Goal: Answer question/provide support: Share knowledge or assist other users

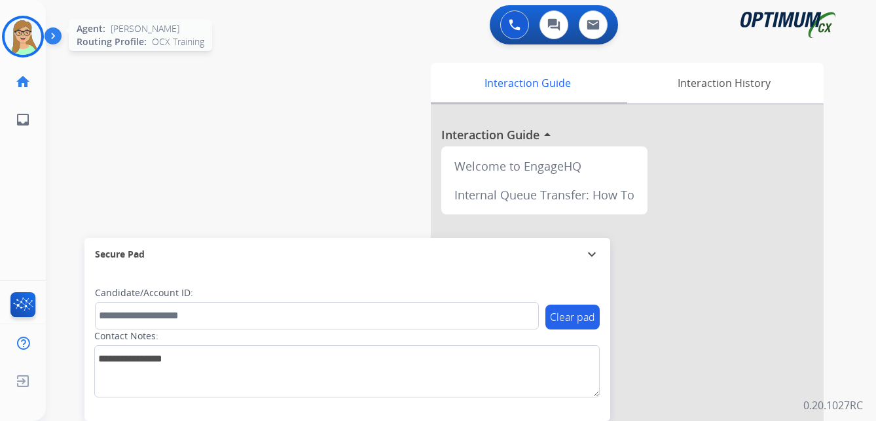
click at [18, 42] on img at bounding box center [23, 36] width 37 height 37
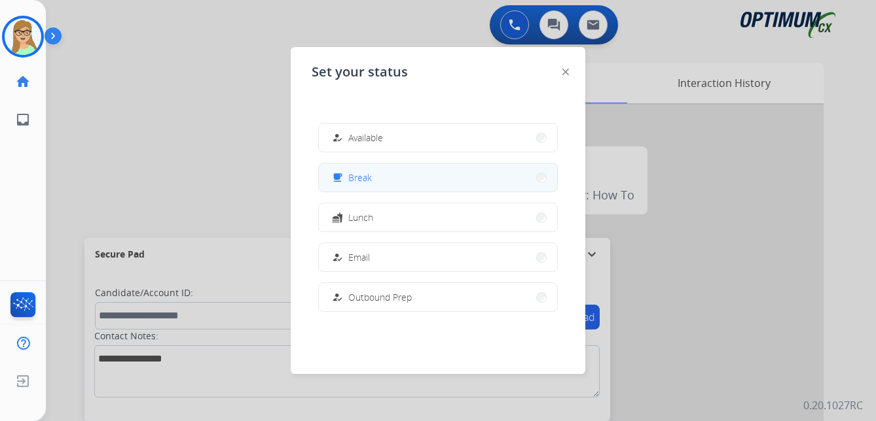
click at [357, 175] on span "Break" at bounding box center [360, 178] width 24 height 14
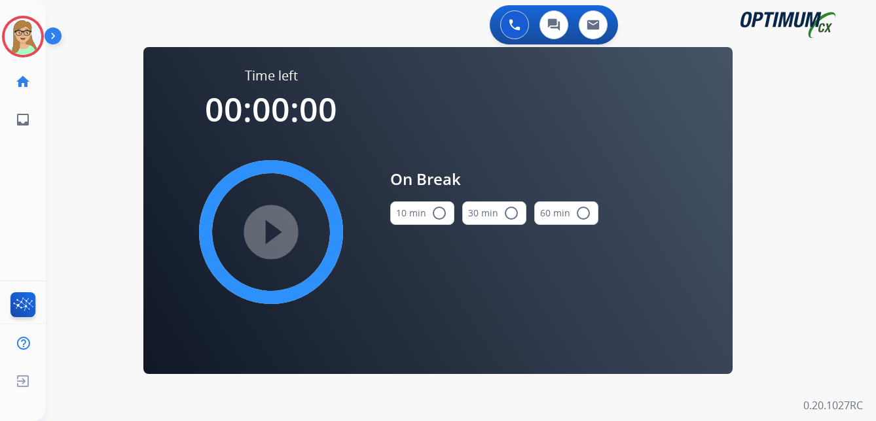
click at [441, 211] on mat-icon "radio_button_unchecked" at bounding box center [439, 213] width 16 height 16
click at [279, 224] on mat-icon "play_circle_filled" at bounding box center [271, 232] width 16 height 16
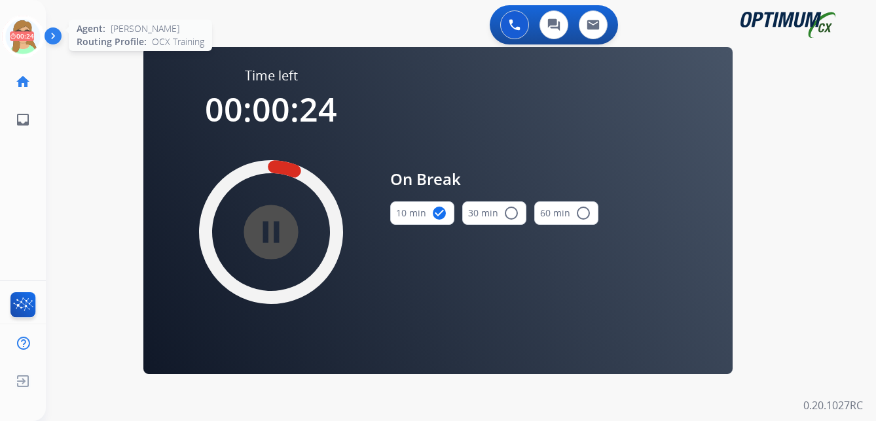
click at [27, 37] on icon at bounding box center [23, 37] width 43 height 43
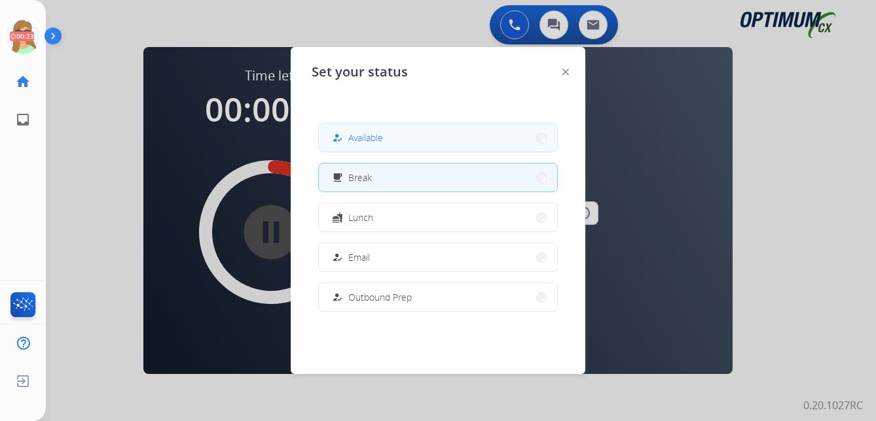
click at [357, 132] on span "Available" at bounding box center [365, 138] width 35 height 14
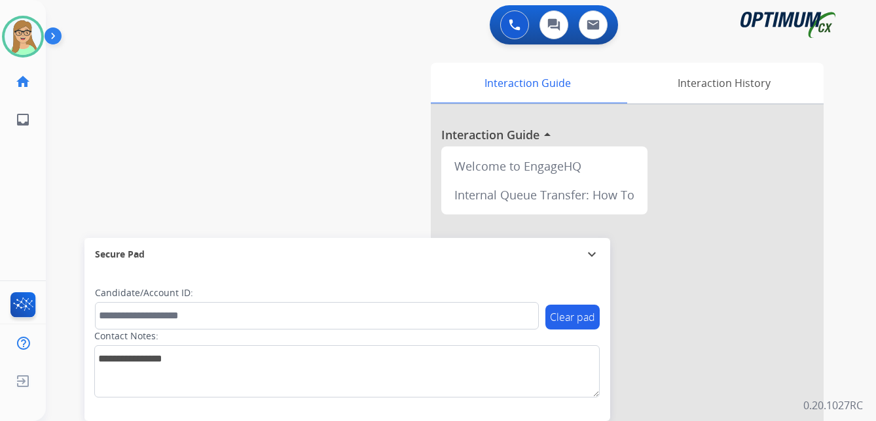
click at [112, 130] on div "swap_horiz Break voice bridge close_fullscreen Connect 3-Way Call merge_type Se…" at bounding box center [445, 320] width 798 height 546
click at [137, 158] on div "swap_horiz Break voice bridge close_fullscreen Connect 3-Way Call merge_type Se…" at bounding box center [445, 320] width 798 height 546
click at [59, 39] on img at bounding box center [56, 38] width 22 height 25
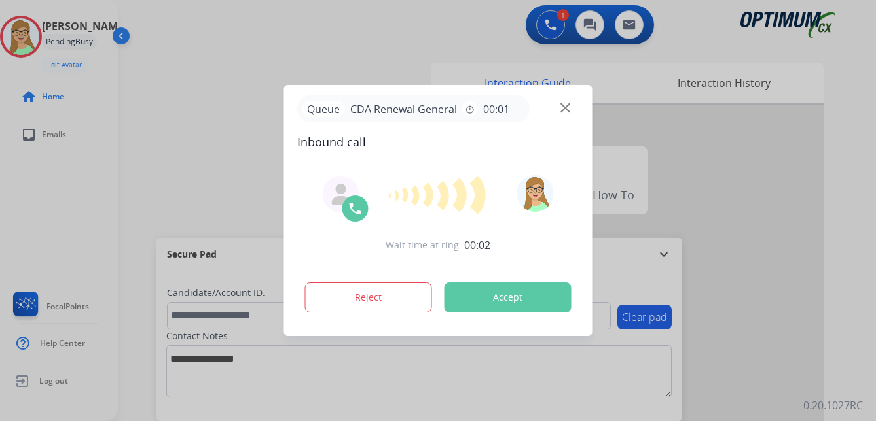
click at [310, 65] on div at bounding box center [438, 210] width 876 height 421
click at [559, 105] on div "Queue CDA Renewal General timer 00:01" at bounding box center [438, 109] width 282 height 27
click at [567, 102] on div "Queue CDA Renewal General timer 00:01" at bounding box center [438, 109] width 282 height 27
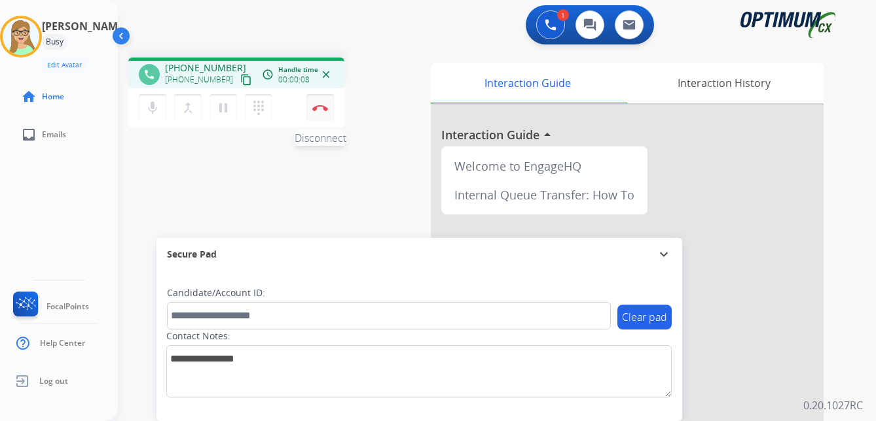
click at [319, 102] on button "Disconnect" at bounding box center [319, 107] width 27 height 27
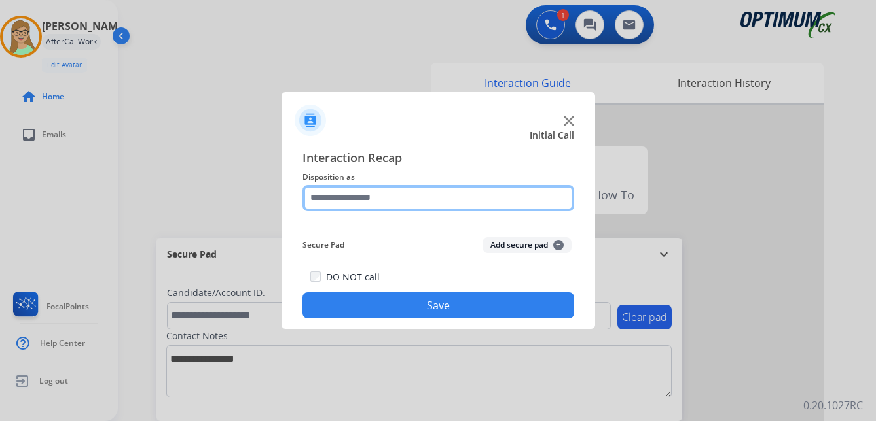
click at [377, 195] on input "text" at bounding box center [438, 198] width 272 height 26
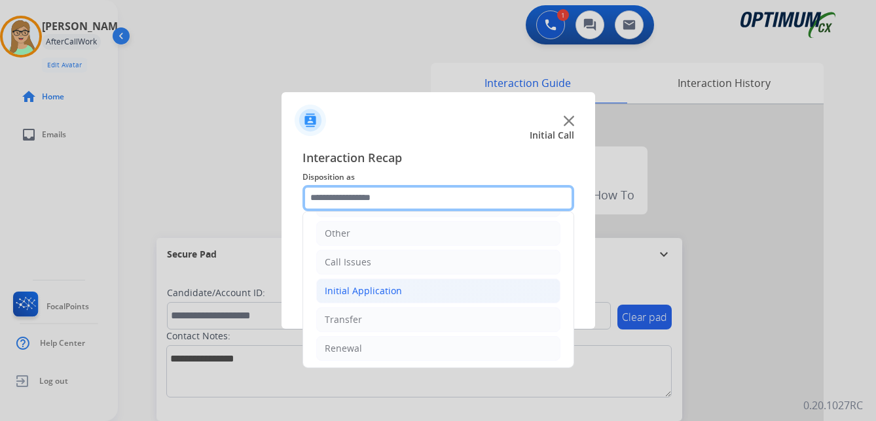
scroll to position [89, 0]
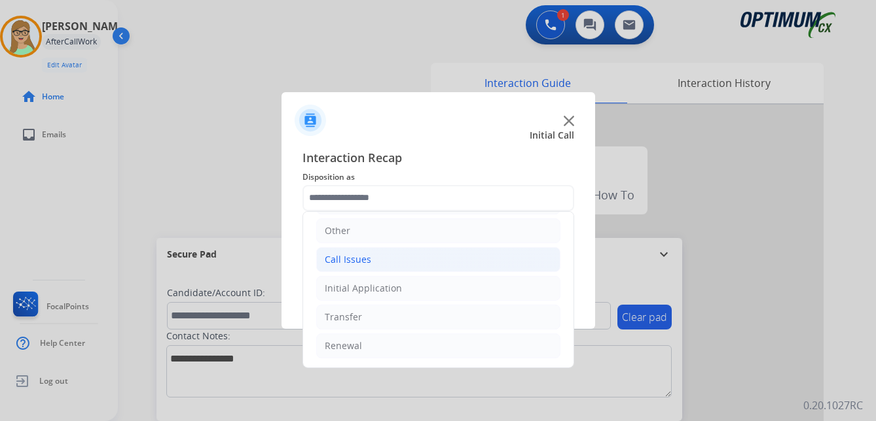
click at [355, 257] on div "Call Issues" at bounding box center [348, 259] width 46 height 13
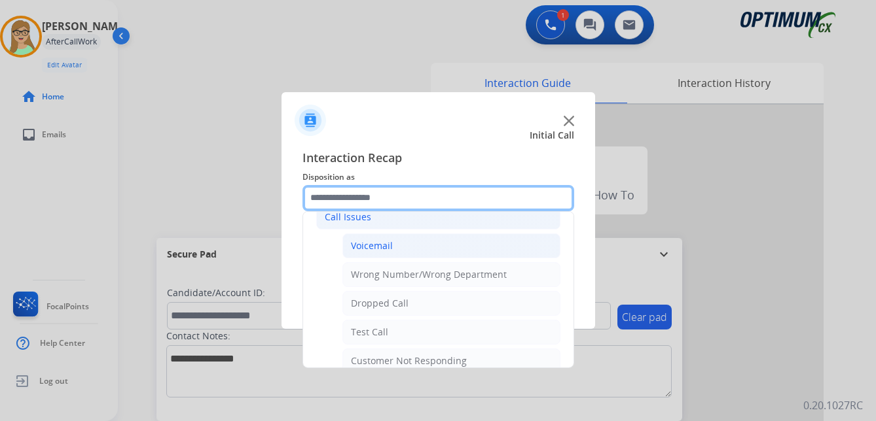
scroll to position [154, 0]
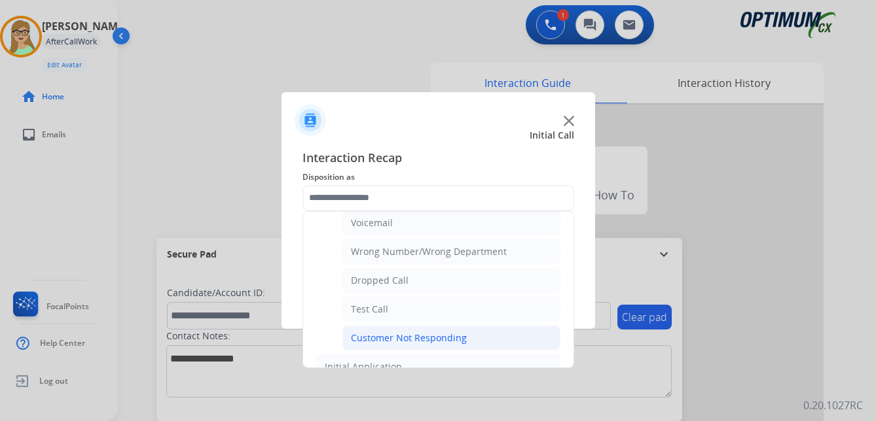
click at [410, 336] on div "Customer Not Responding" at bounding box center [409, 338] width 116 height 13
type input "**********"
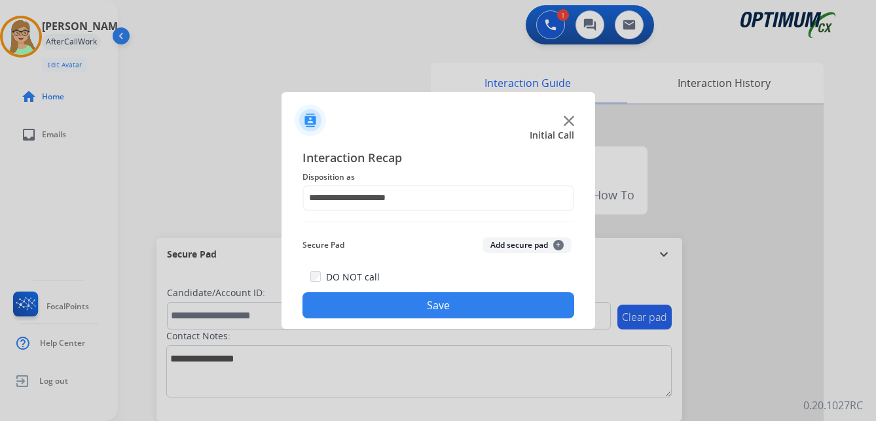
click at [429, 311] on button "Save" at bounding box center [438, 306] width 272 height 26
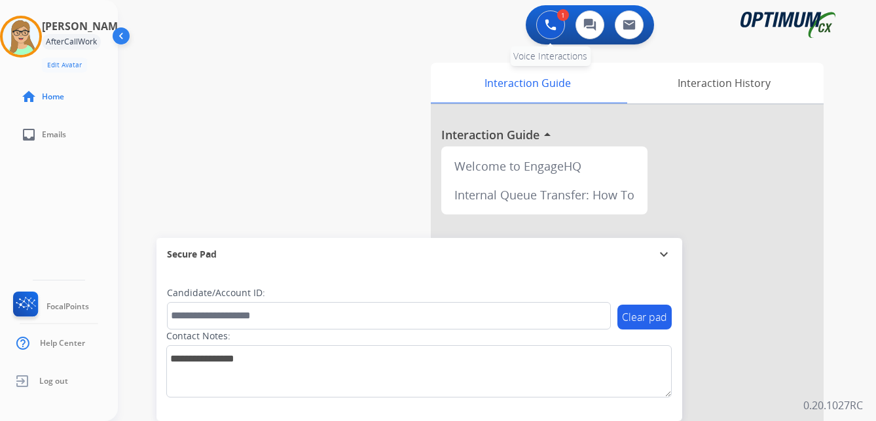
click at [550, 24] on img at bounding box center [550, 25] width 12 height 12
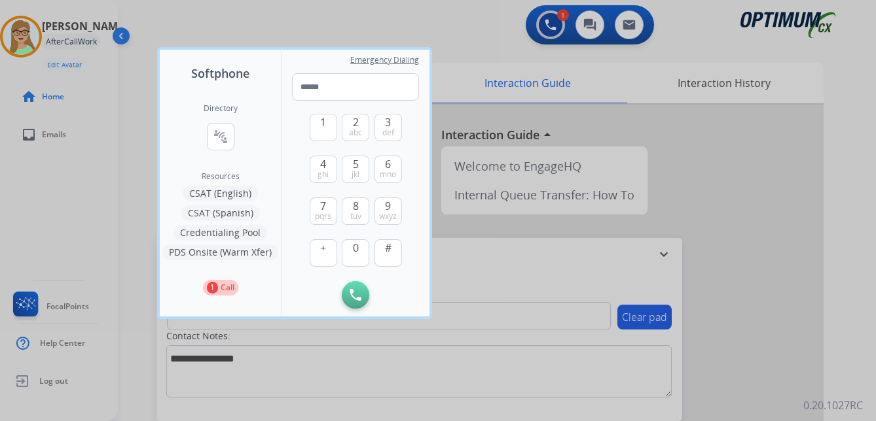
click at [228, 25] on div at bounding box center [438, 210] width 876 height 421
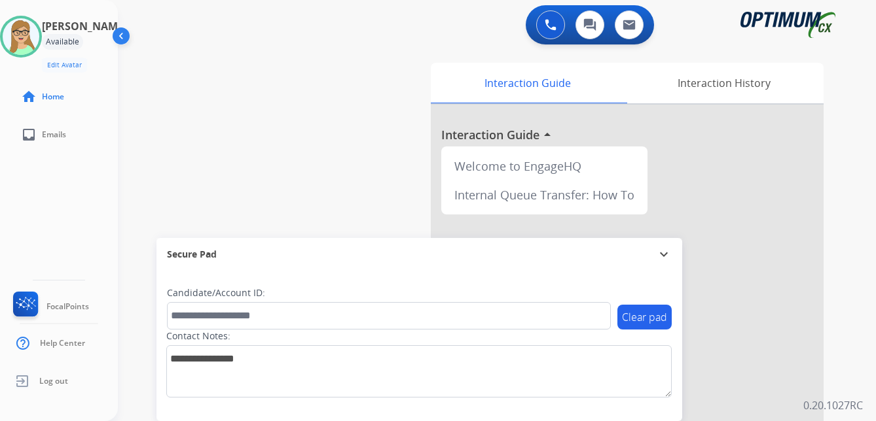
drag, startPoint x: 164, startPoint y: 125, endPoint x: 174, endPoint y: 115, distance: 14.4
click at [164, 125] on div "swap_horiz Break voice bridge close_fullscreen Connect 3-Way Call merge_type Se…" at bounding box center [481, 320] width 726 height 546
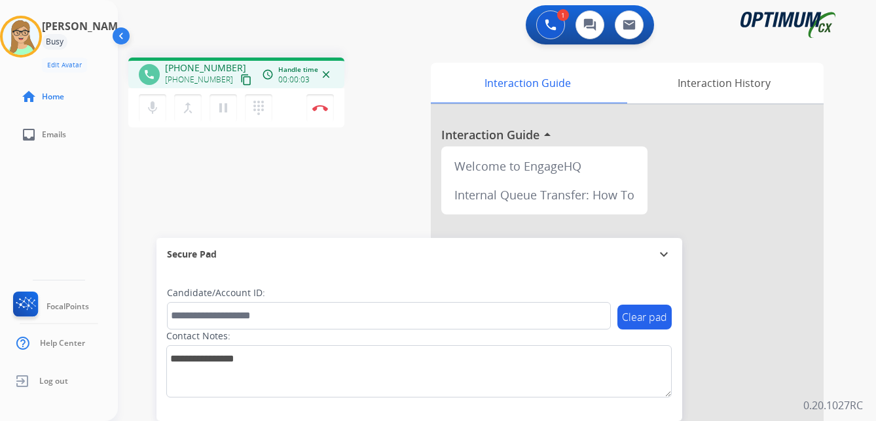
click at [240, 79] on mat-icon "content_copy" at bounding box center [246, 80] width 12 height 12
click at [320, 107] on img at bounding box center [320, 108] width 16 height 7
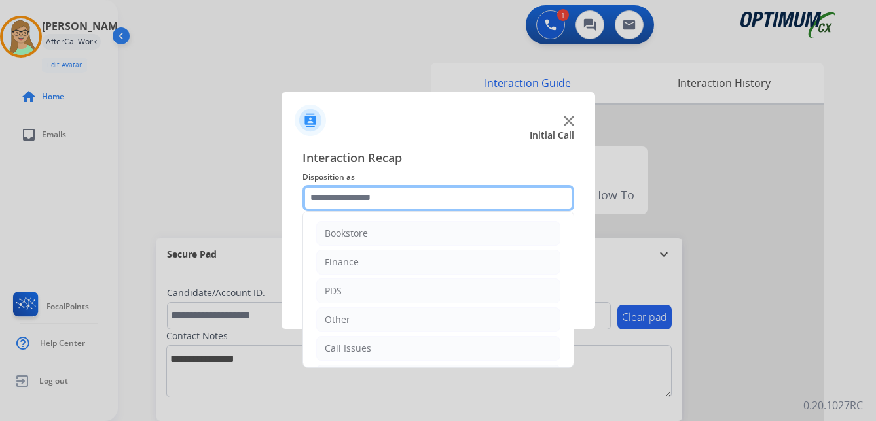
click at [363, 198] on input "text" at bounding box center [438, 198] width 272 height 26
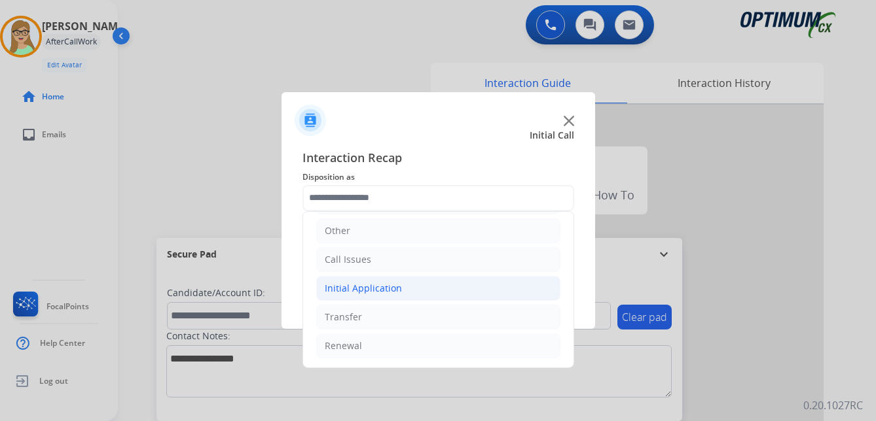
click at [380, 287] on div "Initial Application" at bounding box center [363, 288] width 77 height 13
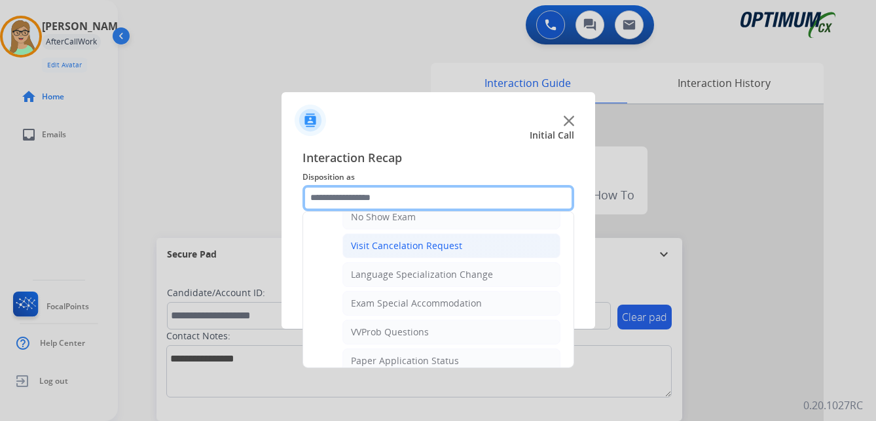
scroll to position [678, 0]
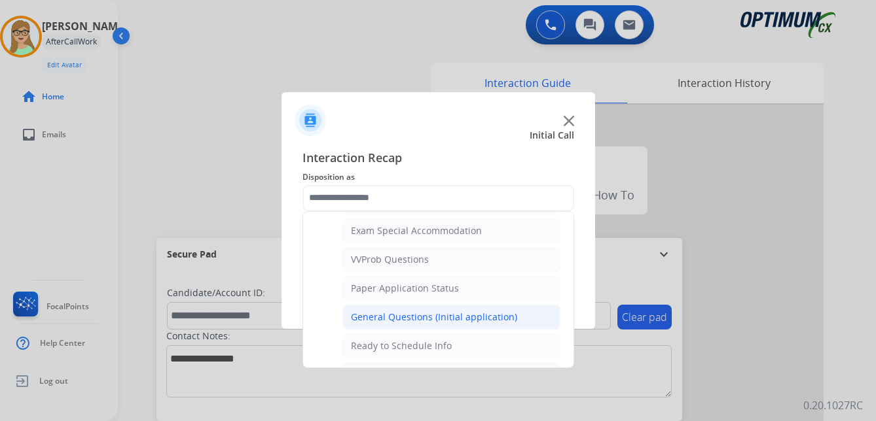
click at [433, 313] on div "General Questions (Initial application)" at bounding box center [434, 317] width 166 height 13
type input "**********"
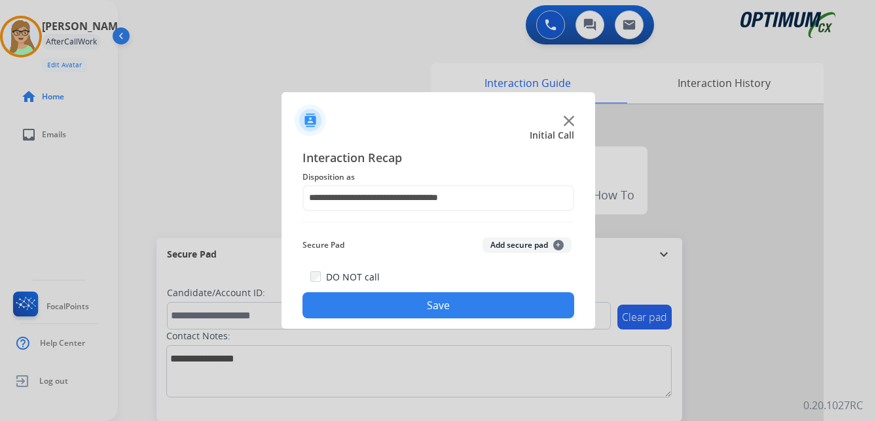
click at [388, 306] on button "Save" at bounding box center [438, 306] width 272 height 26
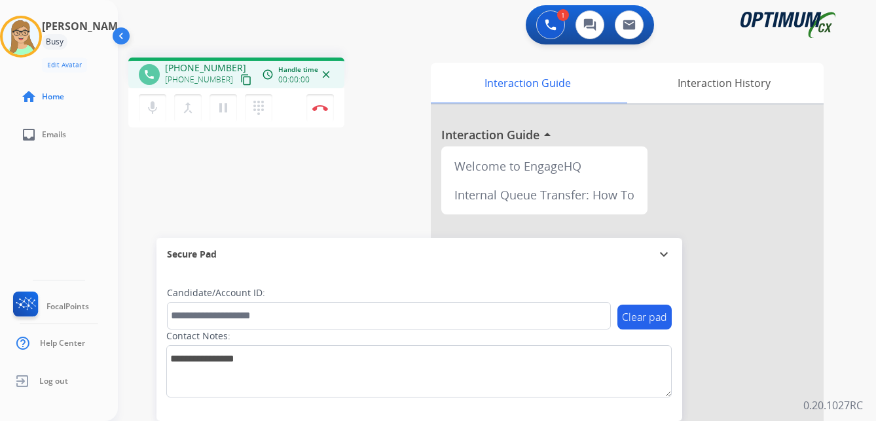
click at [240, 82] on mat-icon "content_copy" at bounding box center [246, 80] width 12 height 12
click at [259, 108] on mat-icon "dialpad" at bounding box center [259, 108] width 16 height 16
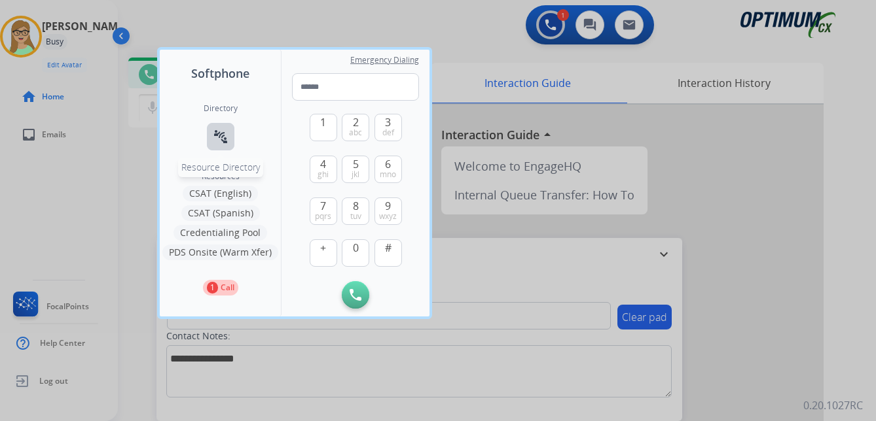
click at [228, 141] on button "connect_without_contact Resource Directory" at bounding box center [220, 136] width 27 height 27
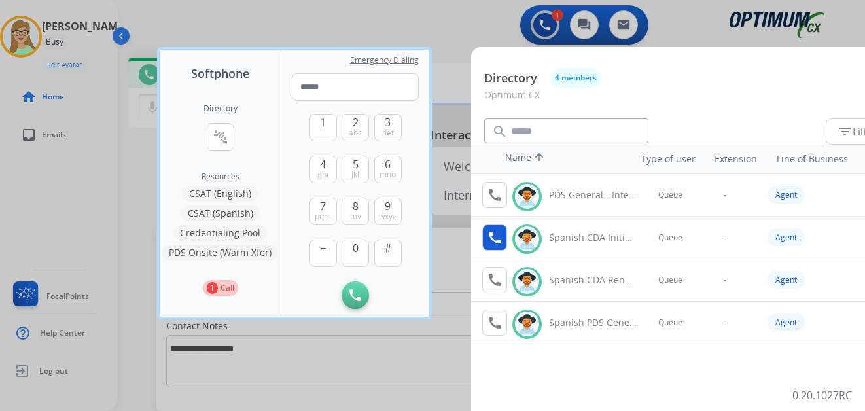
click at [497, 239] on mat-icon "call" at bounding box center [495, 238] width 16 height 16
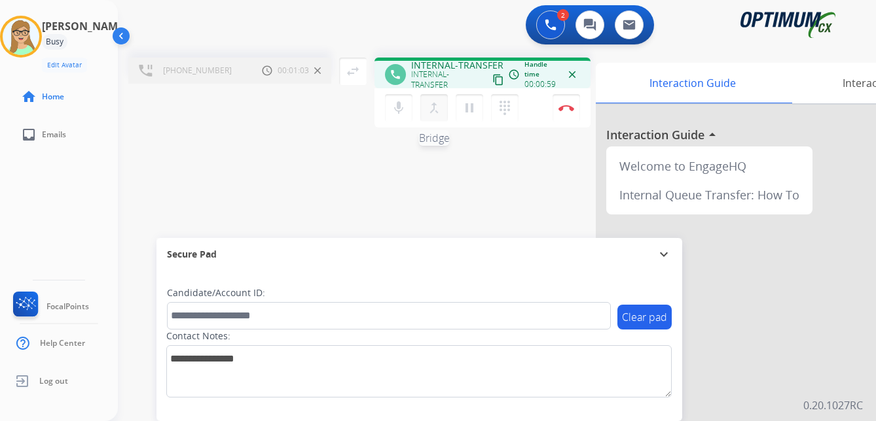
click at [435, 113] on mat-icon "merge_type" at bounding box center [434, 108] width 16 height 16
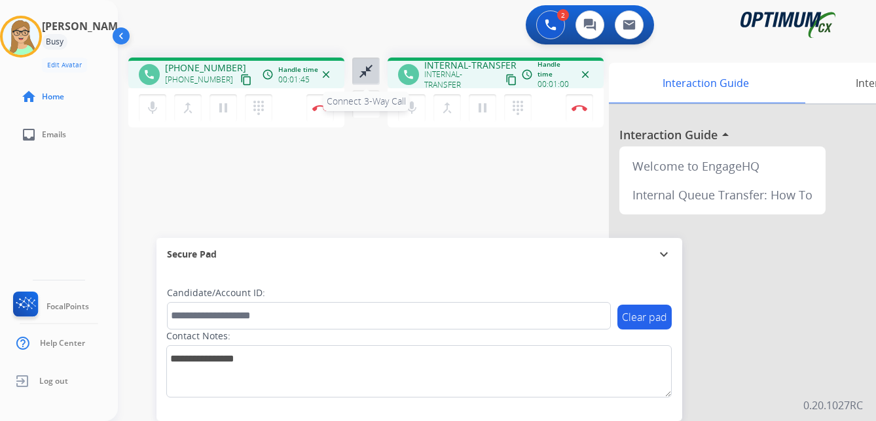
click at [365, 71] on mat-icon "close_fullscreen" at bounding box center [366, 71] width 16 height 16
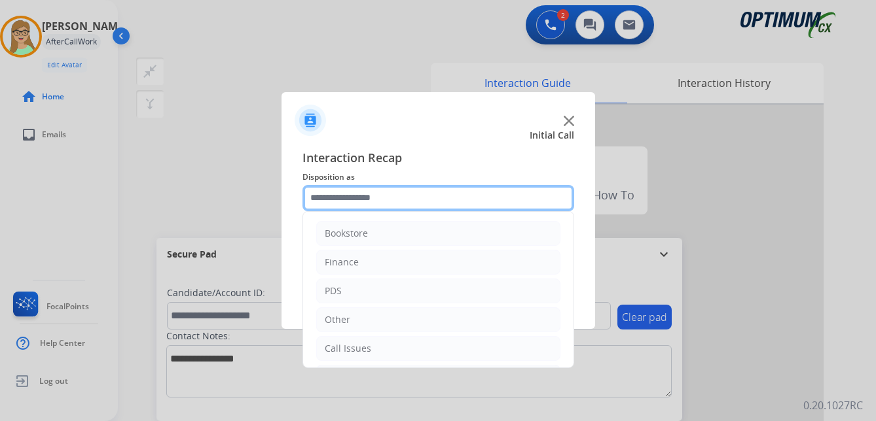
click at [363, 200] on input "text" at bounding box center [438, 198] width 272 height 26
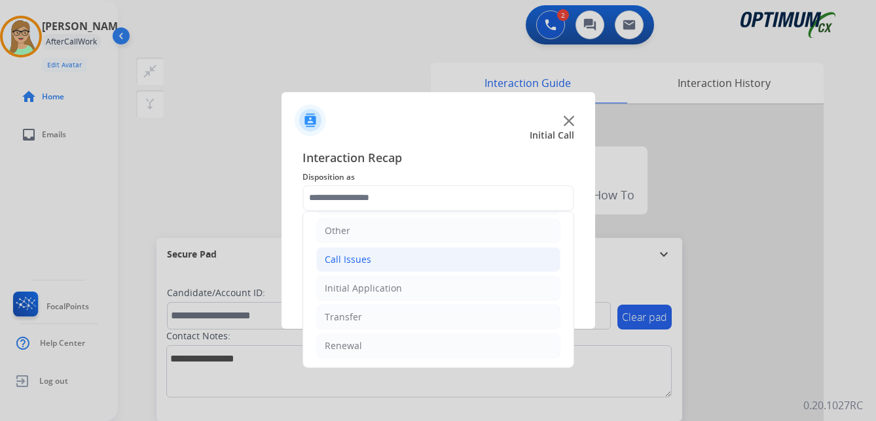
click at [353, 257] on div "Call Issues" at bounding box center [348, 259] width 46 height 13
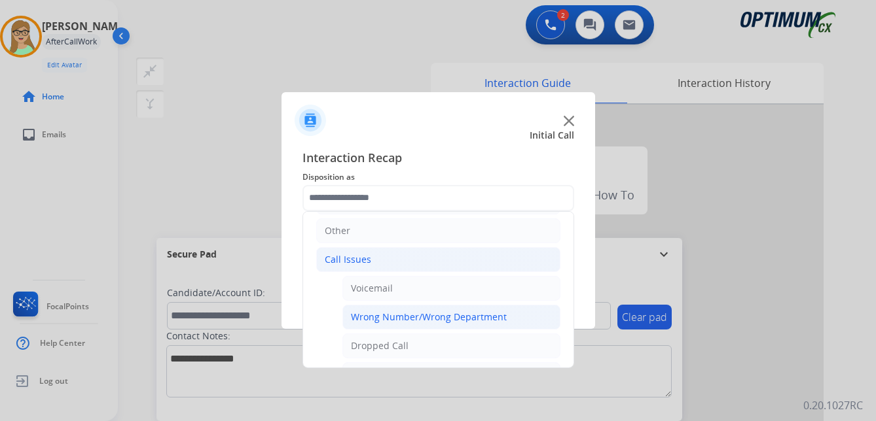
click at [425, 317] on div "Wrong Number/Wrong Department" at bounding box center [429, 317] width 156 height 13
type input "**********"
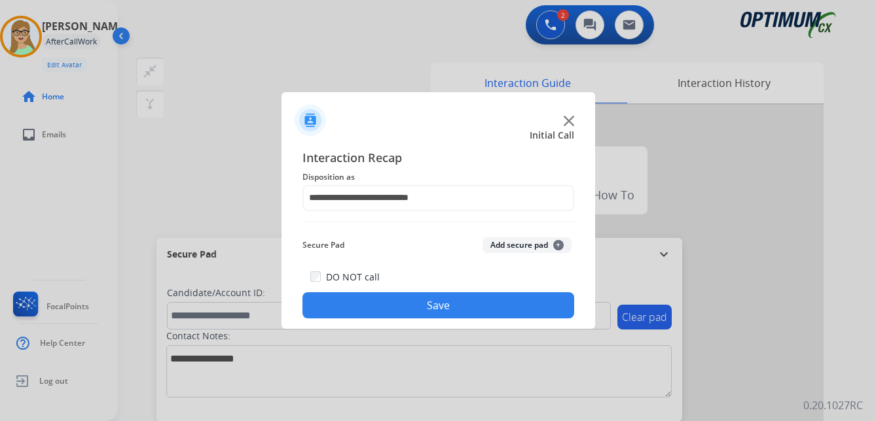
drag, startPoint x: 407, startPoint y: 300, endPoint x: 185, endPoint y: 312, distance: 222.1
click at [406, 300] on button "Save" at bounding box center [438, 306] width 272 height 26
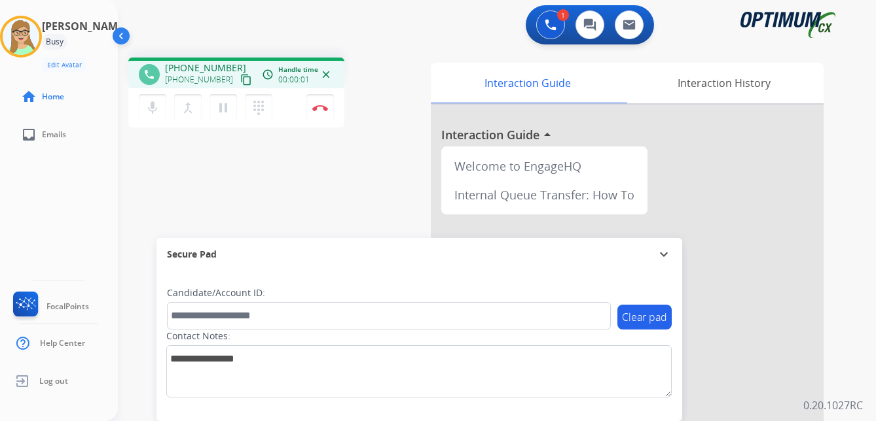
drag, startPoint x: 234, startPoint y: 79, endPoint x: 186, endPoint y: 90, distance: 49.1
click at [240, 80] on mat-icon "content_copy" at bounding box center [246, 80] width 12 height 12
click at [323, 109] on img at bounding box center [320, 108] width 16 height 7
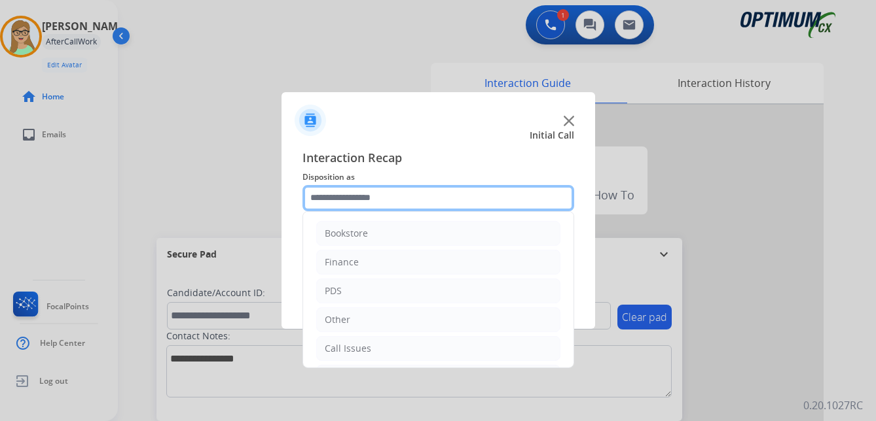
click at [362, 202] on input "text" at bounding box center [438, 198] width 272 height 26
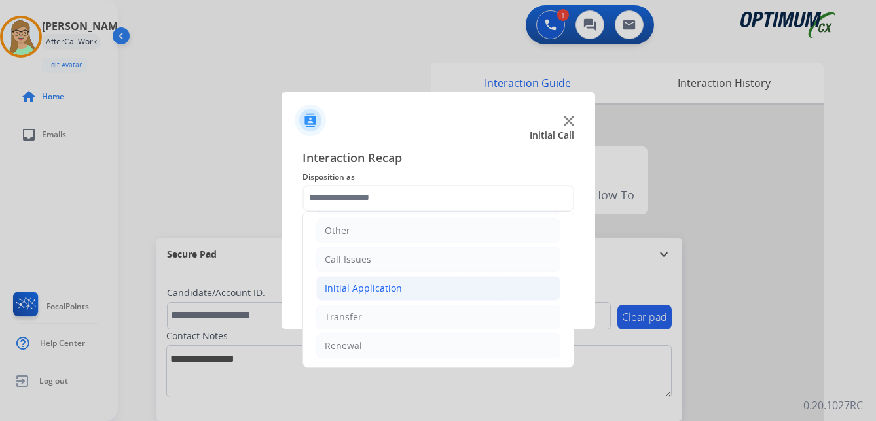
click at [378, 285] on div "Initial Application" at bounding box center [363, 288] width 77 height 13
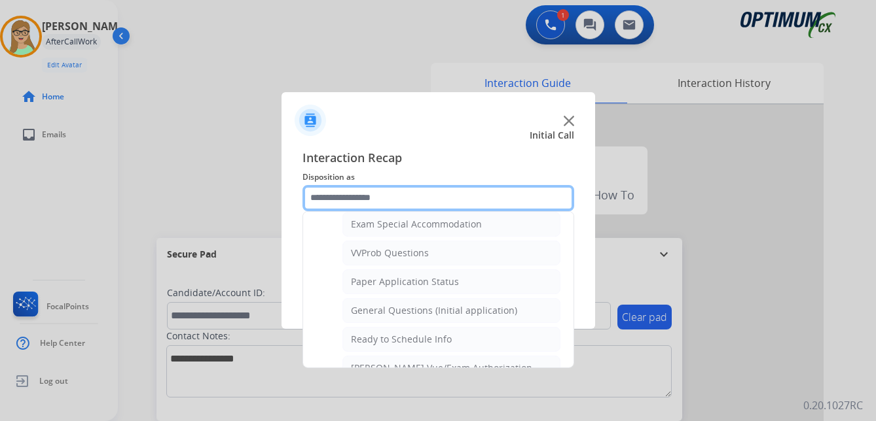
scroll to position [662, 0]
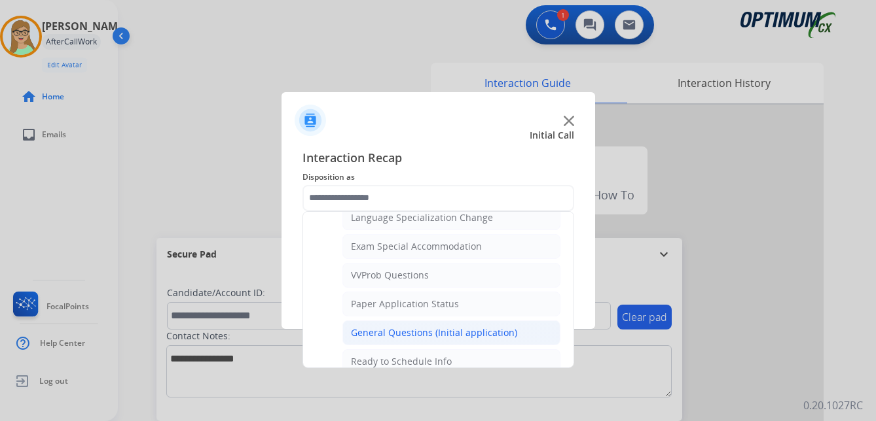
click at [397, 331] on div "General Questions (Initial application)" at bounding box center [434, 333] width 166 height 13
type input "**********"
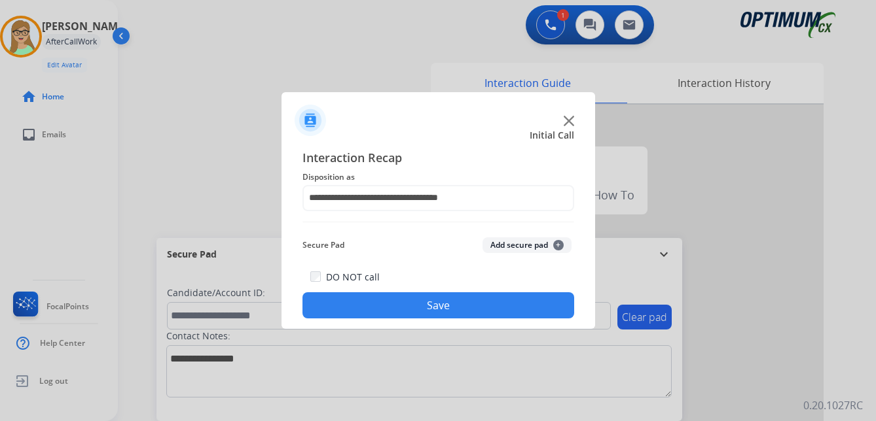
drag, startPoint x: 389, startPoint y: 308, endPoint x: 88, endPoint y: 277, distance: 302.5
click at [387, 308] on button "Save" at bounding box center [438, 306] width 272 height 26
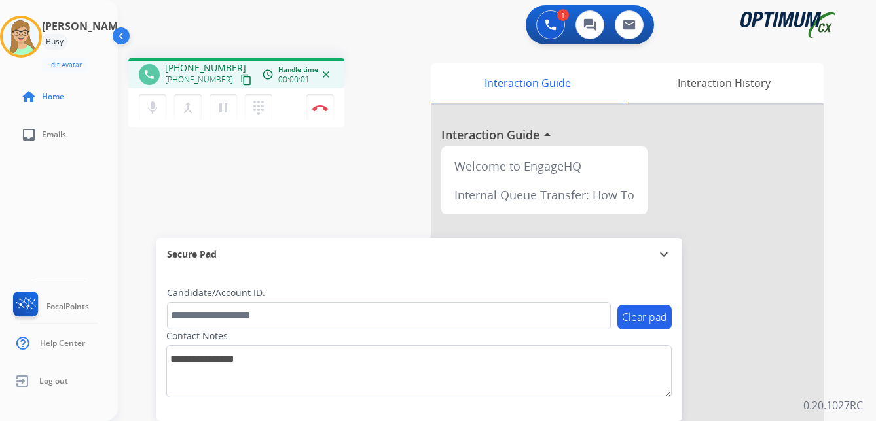
drag, startPoint x: 232, startPoint y: 78, endPoint x: 215, endPoint y: 79, distance: 16.4
click at [240, 78] on mat-icon "content_copy" at bounding box center [246, 80] width 12 height 12
click at [322, 105] on img at bounding box center [320, 108] width 16 height 7
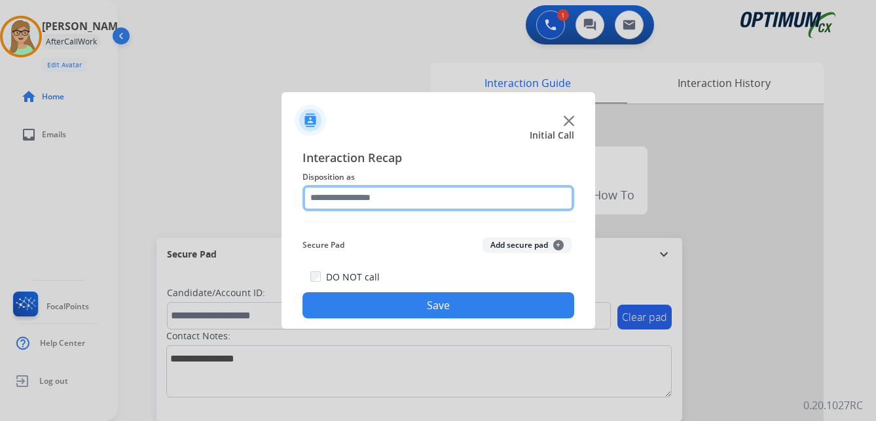
click at [360, 198] on input "text" at bounding box center [438, 198] width 272 height 26
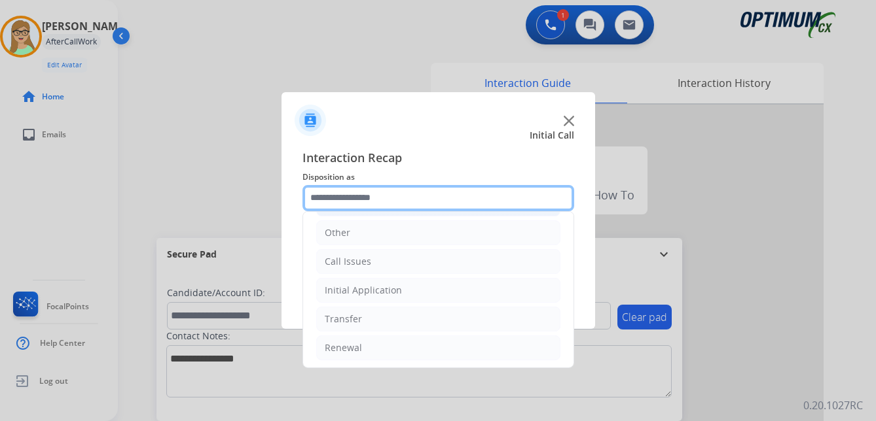
scroll to position [89, 0]
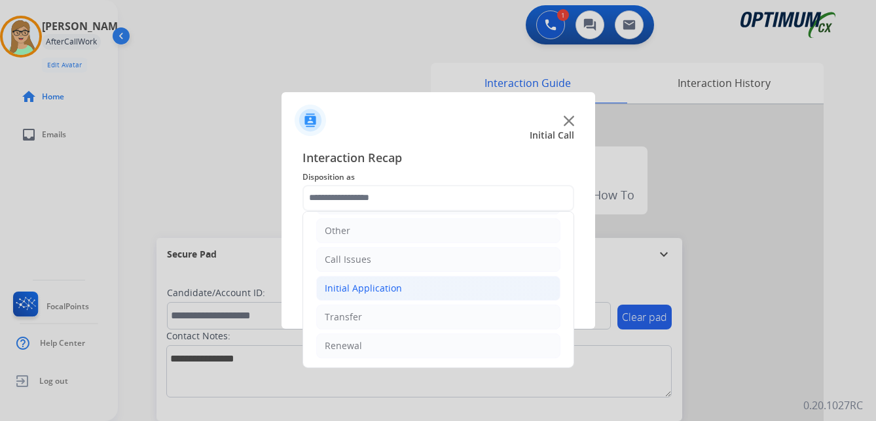
click at [353, 289] on div "Initial Application" at bounding box center [363, 288] width 77 height 13
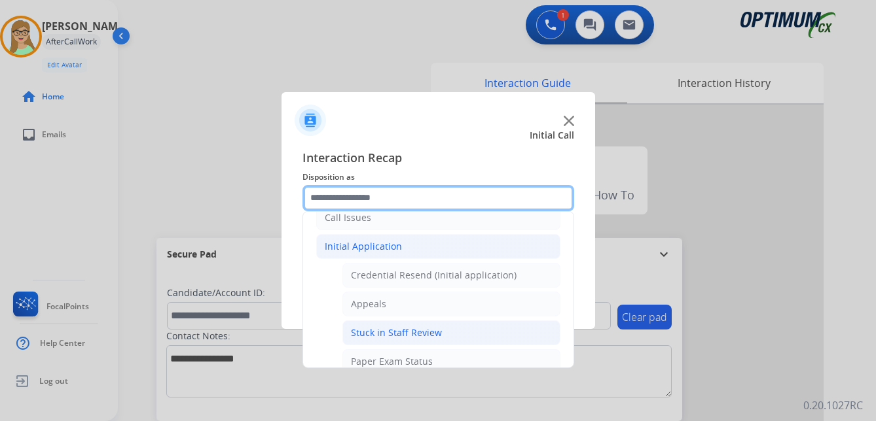
scroll to position [154, 0]
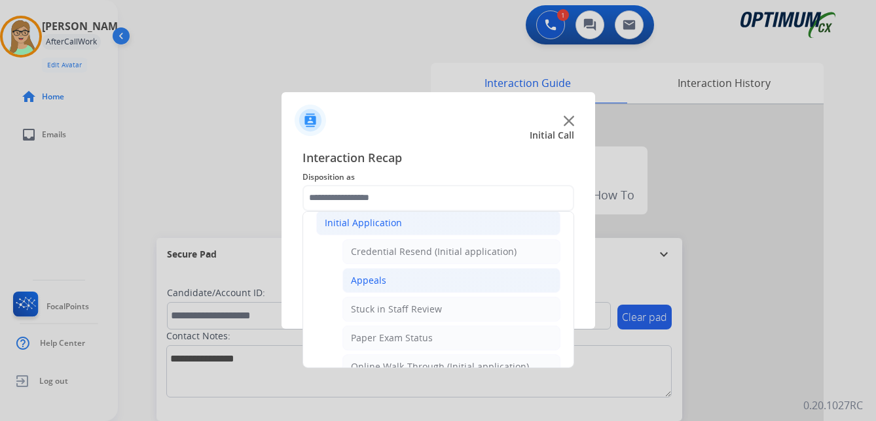
click at [377, 281] on div "Appeals" at bounding box center [368, 280] width 35 height 13
type input "*******"
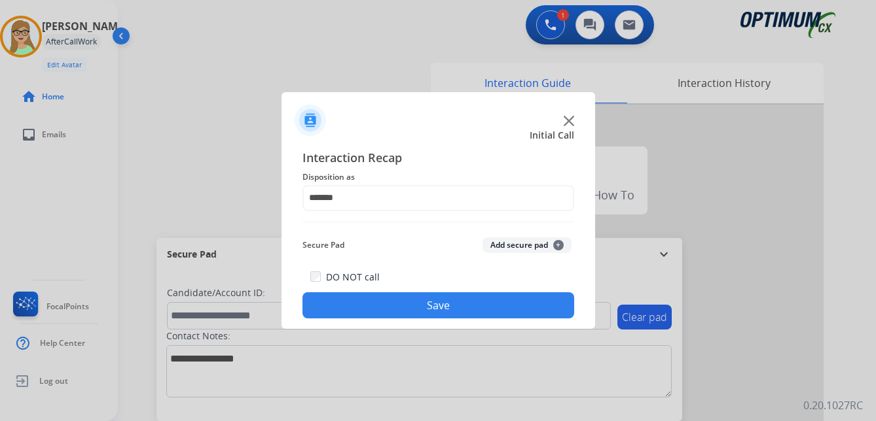
click at [373, 308] on button "Save" at bounding box center [438, 306] width 272 height 26
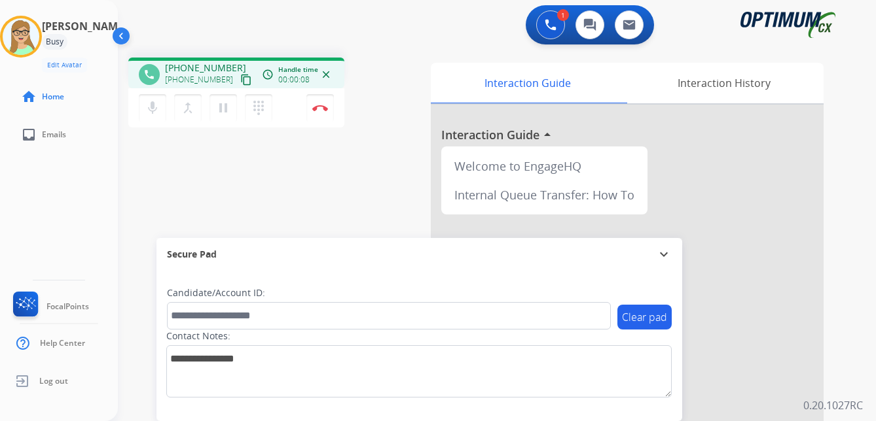
drag, startPoint x: 151, startPoint y: 143, endPoint x: 164, endPoint y: 135, distance: 14.9
click at [151, 143] on div "phone [PHONE_NUMBER] [PHONE_NUMBER] content_copy access_time Call metrics Queue…" at bounding box center [481, 320] width 726 height 546
click at [240, 79] on mat-icon "content_copy" at bounding box center [246, 80] width 12 height 12
click at [320, 105] on img at bounding box center [320, 108] width 16 height 7
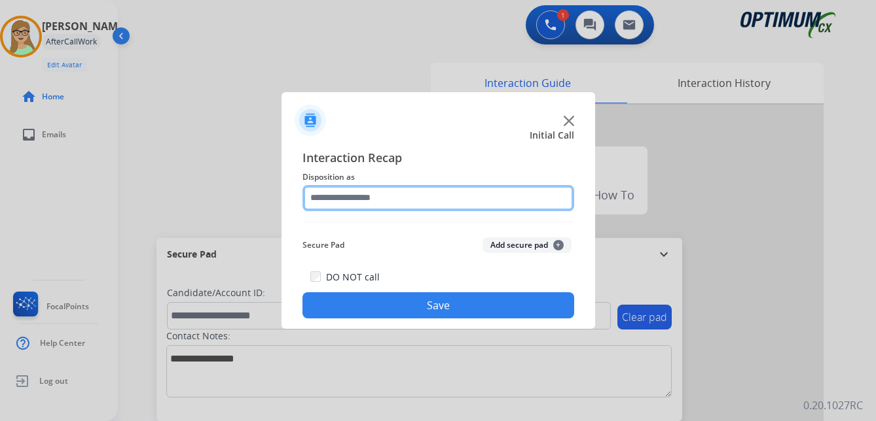
click at [364, 191] on input "text" at bounding box center [438, 198] width 272 height 26
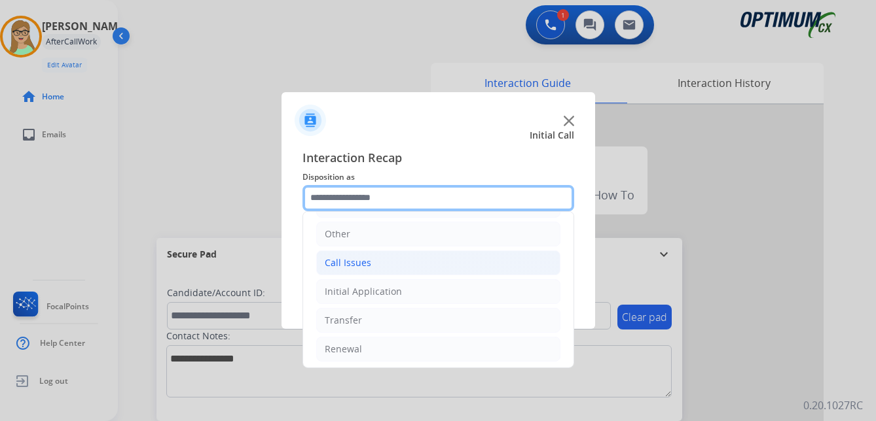
scroll to position [89, 0]
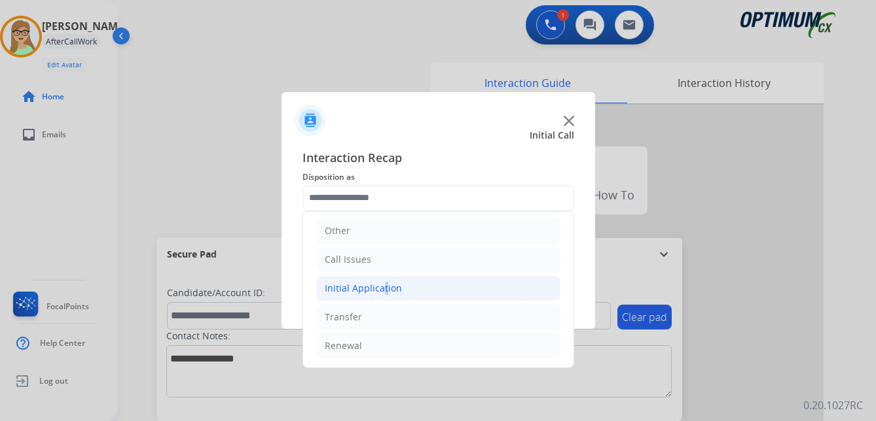
click at [379, 289] on div "Initial Application" at bounding box center [363, 288] width 77 height 13
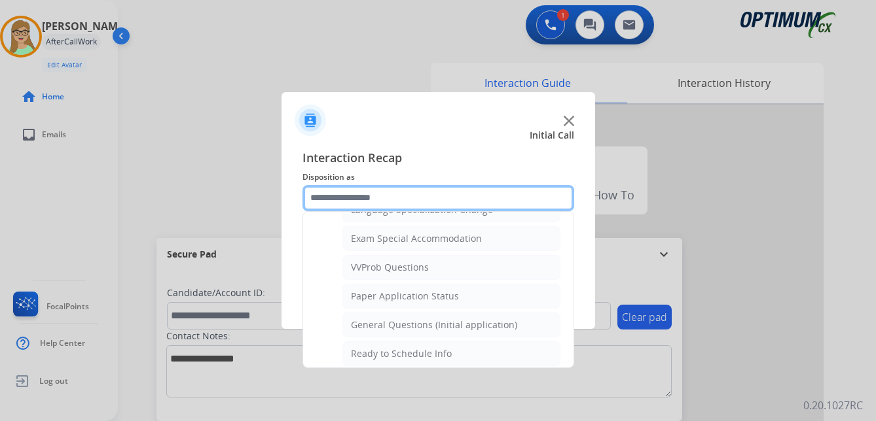
scroll to position [743, 0]
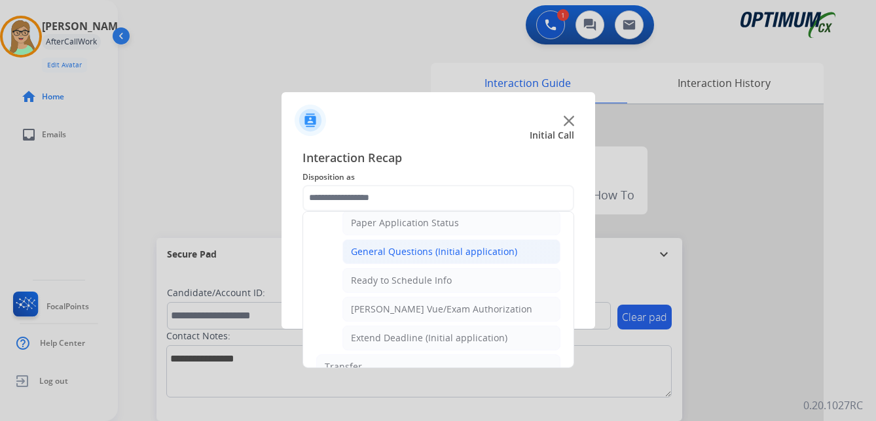
click at [418, 248] on div "General Questions (Initial application)" at bounding box center [434, 251] width 166 height 13
type input "**********"
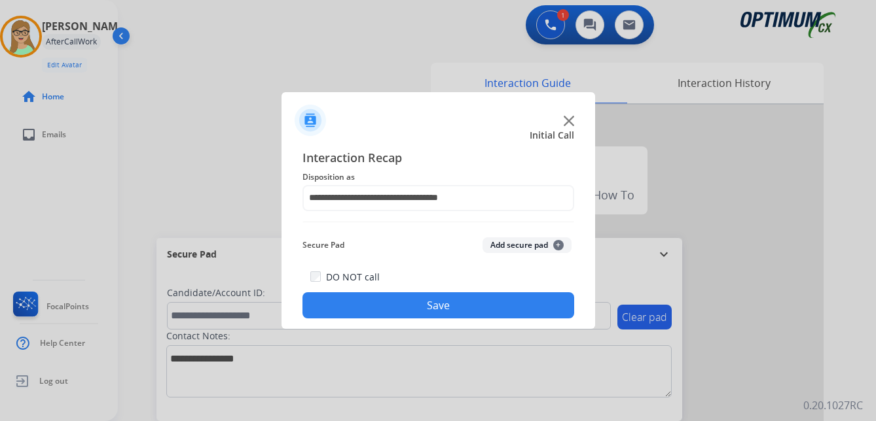
click at [385, 304] on button "Save" at bounding box center [438, 306] width 272 height 26
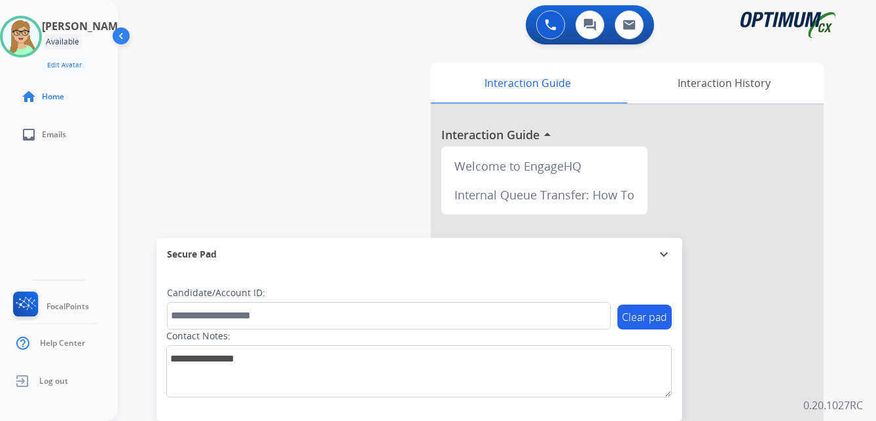
click at [133, 209] on div "swap_horiz Break voice bridge close_fullscreen Connect 3-Way Call merge_type Se…" at bounding box center [481, 320] width 726 height 546
click at [89, 137] on link "inbox Emails" at bounding box center [69, 134] width 118 height 37
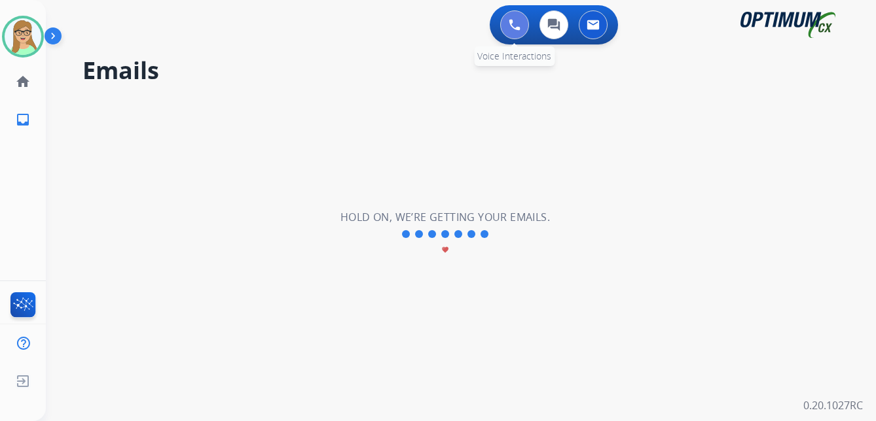
click at [507, 22] on button at bounding box center [514, 24] width 29 height 29
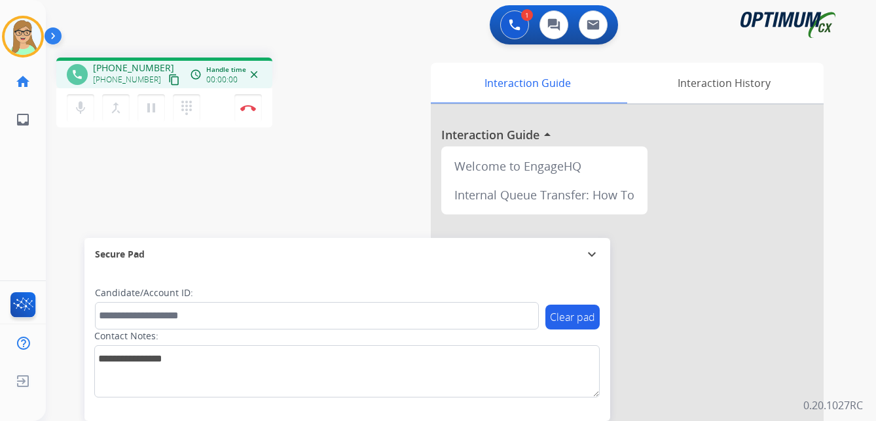
click at [168, 83] on mat-icon "content_copy" at bounding box center [174, 80] width 12 height 12
click at [251, 108] on img at bounding box center [248, 108] width 16 height 7
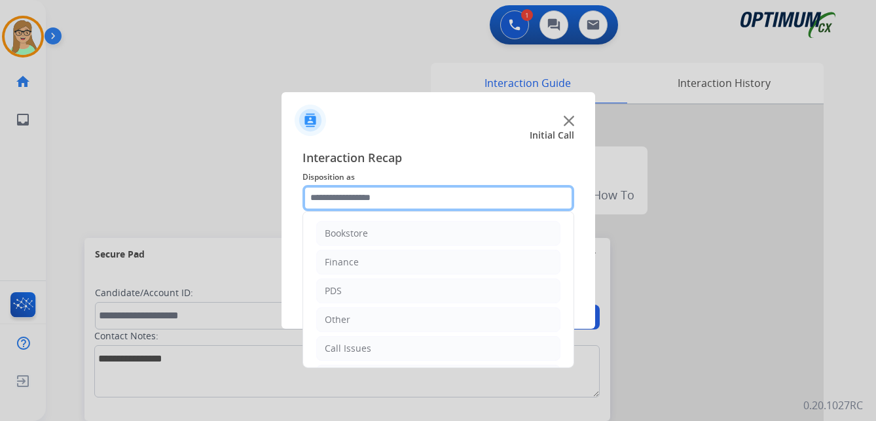
click at [340, 202] on input "text" at bounding box center [438, 198] width 272 height 26
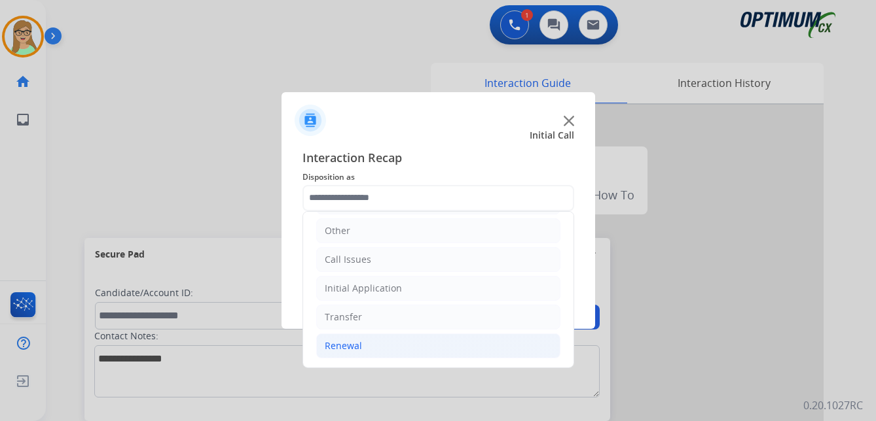
click at [342, 345] on div "Renewal" at bounding box center [343, 346] width 37 height 13
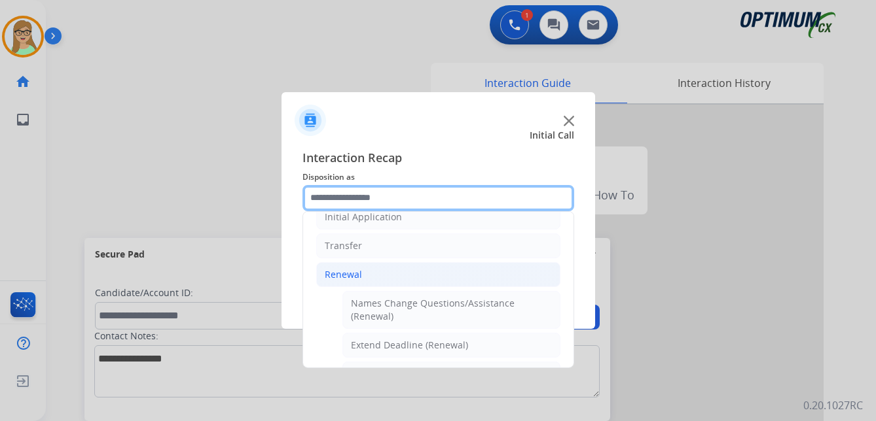
scroll to position [154, 0]
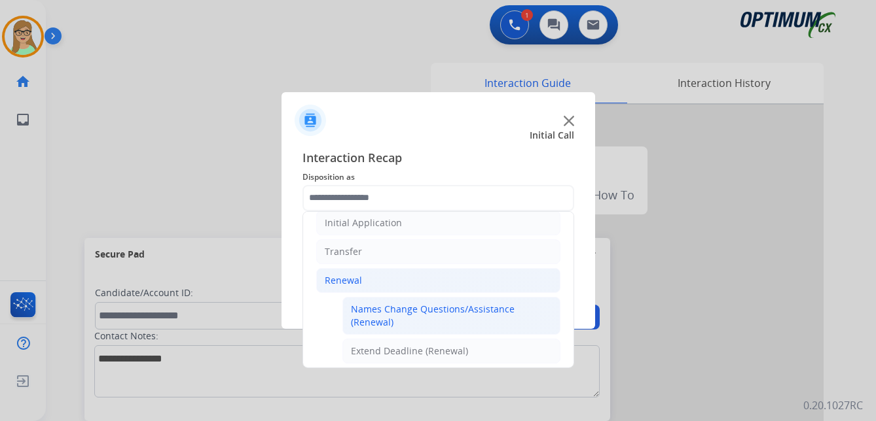
click at [399, 316] on div "Names Change Questions/Assistance (Renewal)" at bounding box center [451, 316] width 201 height 26
type input "**********"
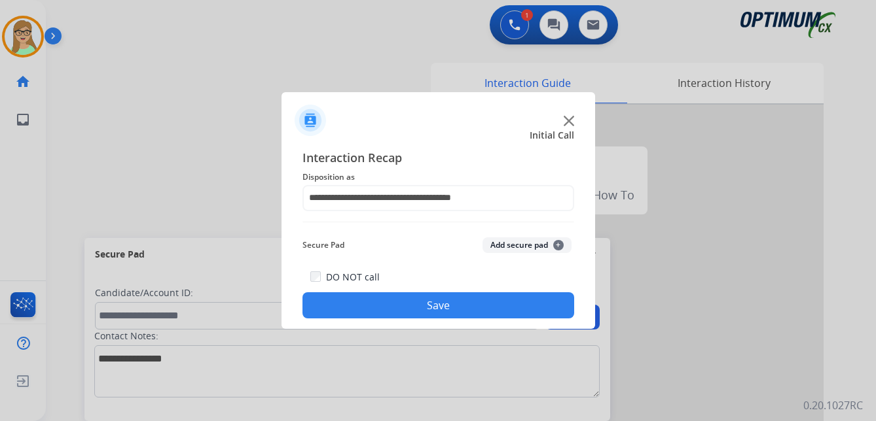
click at [388, 316] on button "Save" at bounding box center [438, 306] width 272 height 26
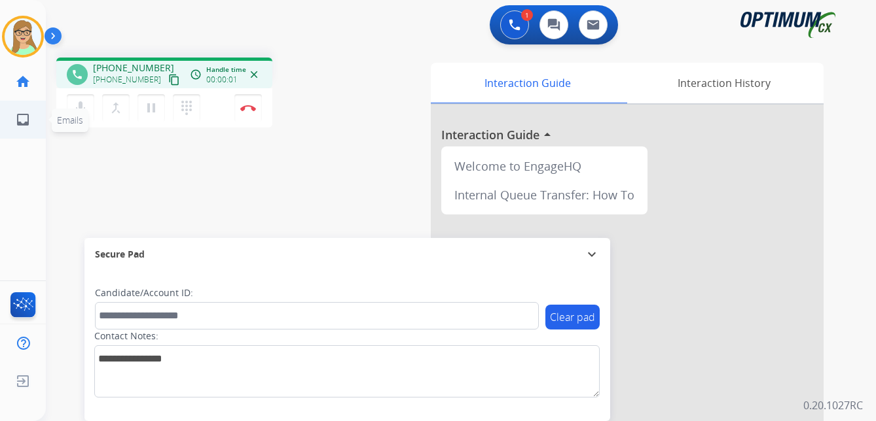
drag, startPoint x: 161, startPoint y: 79, endPoint x: 1, endPoint y: 121, distance: 165.1
click at [168, 79] on mat-icon "content_copy" at bounding box center [174, 80] width 12 height 12
click at [248, 105] on img at bounding box center [248, 108] width 16 height 7
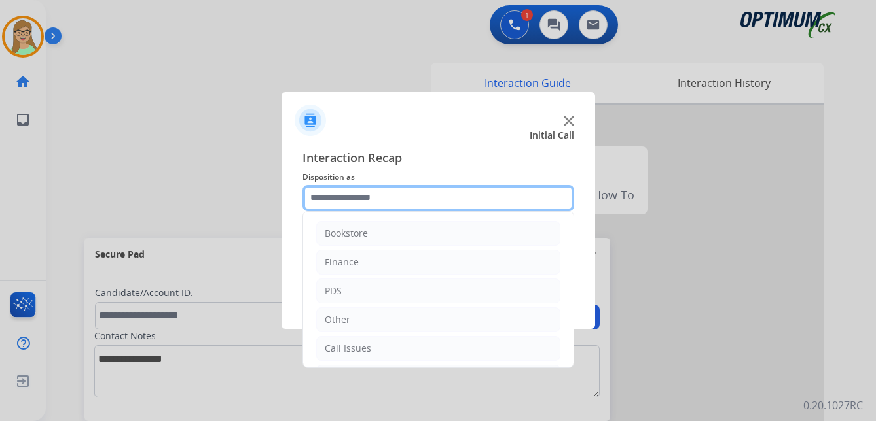
click at [338, 196] on input "text" at bounding box center [438, 198] width 272 height 26
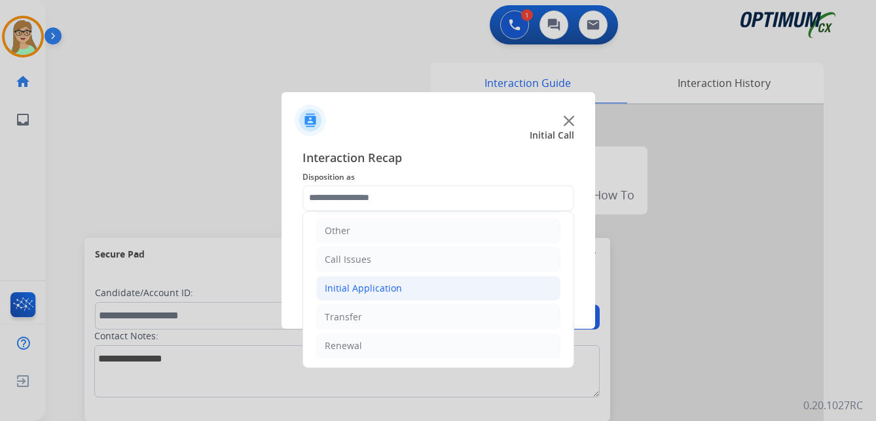
click at [376, 288] on div "Initial Application" at bounding box center [363, 288] width 77 height 13
click at [376, 346] on div "Appeals" at bounding box center [368, 346] width 35 height 13
type input "*******"
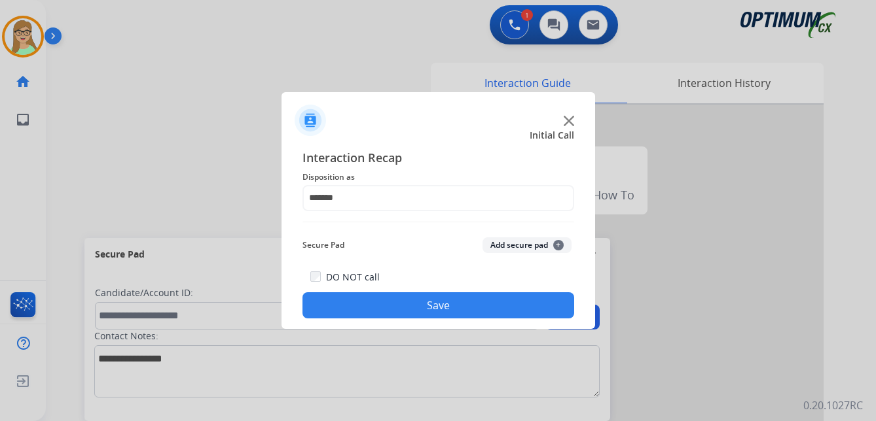
click at [386, 310] on button "Save" at bounding box center [438, 306] width 272 height 26
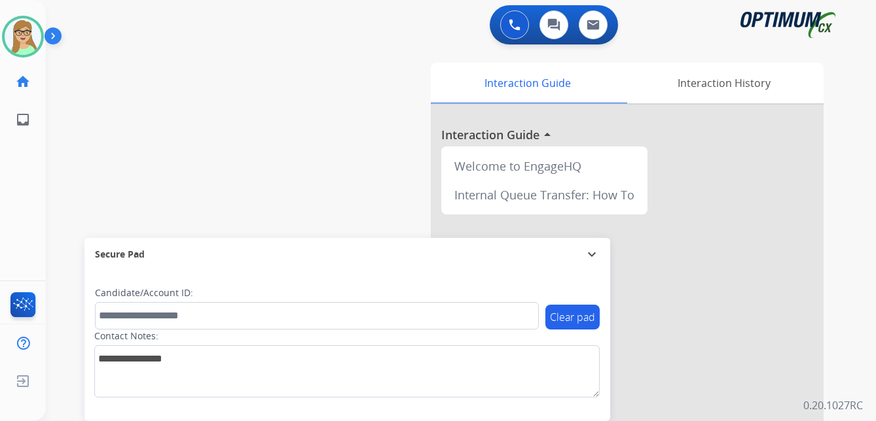
click at [147, 88] on div "swap_horiz Break voice bridge close_fullscreen Connect 3-Way Call merge_type Se…" at bounding box center [445, 320] width 798 height 546
click at [53, 33] on img at bounding box center [56, 38] width 22 height 25
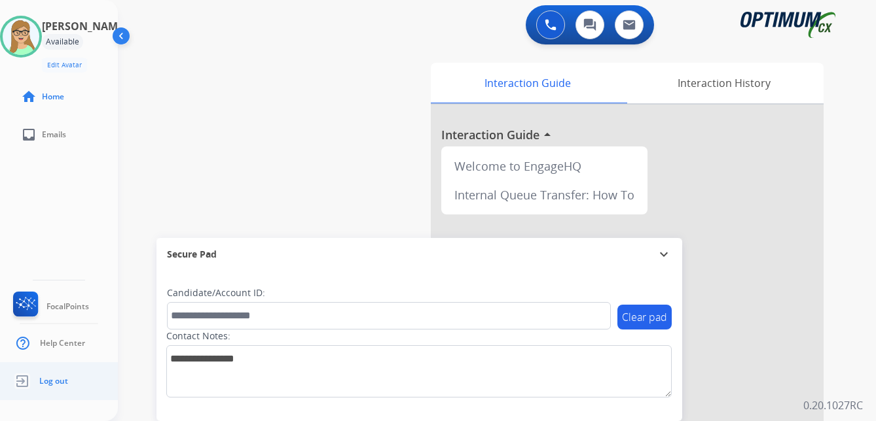
drag, startPoint x: 46, startPoint y: 385, endPoint x: 4, endPoint y: 384, distance: 42.6
click at [45, 385] on span "Log out" at bounding box center [53, 381] width 29 height 10
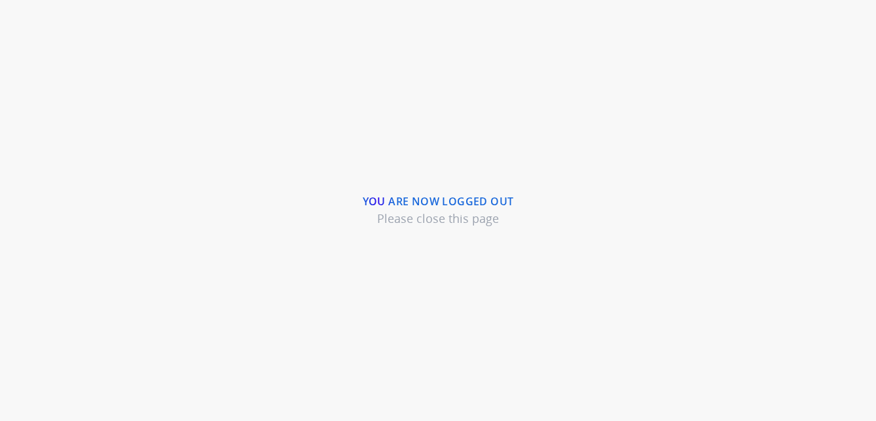
click at [203, 79] on div "You are now logged out Please close this page" at bounding box center [438, 210] width 876 height 421
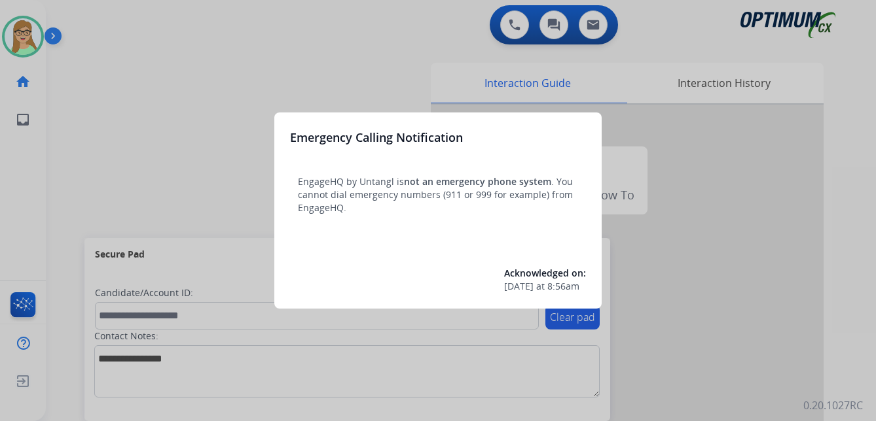
click at [192, 122] on div at bounding box center [438, 210] width 876 height 421
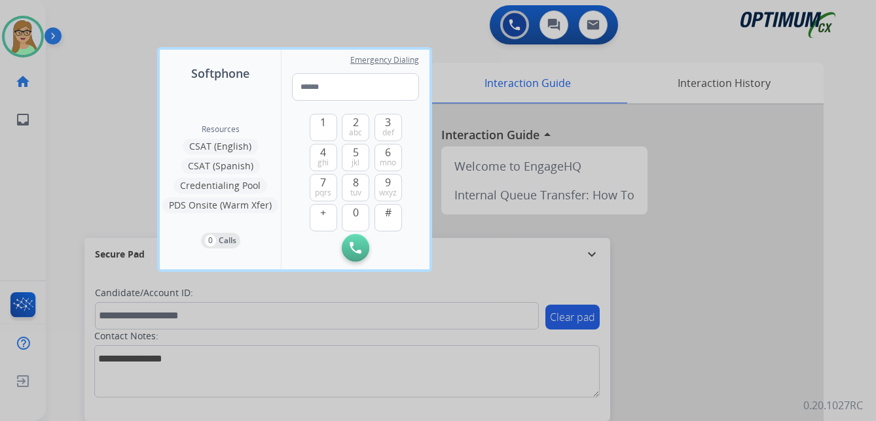
click at [242, 29] on div at bounding box center [438, 210] width 876 height 421
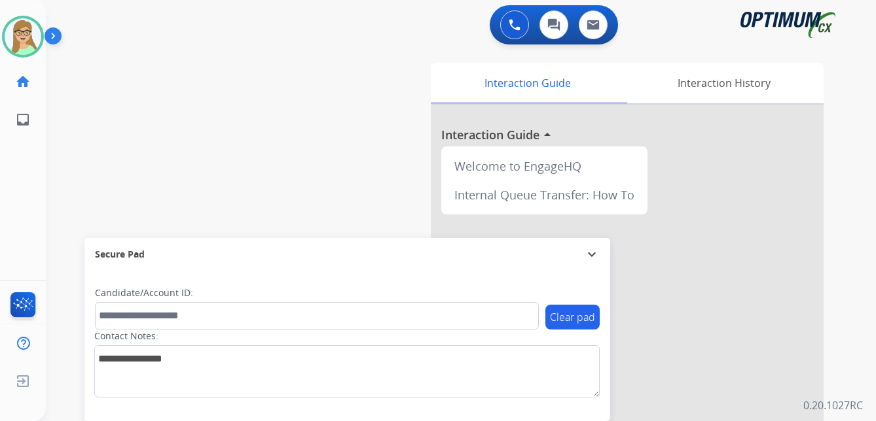
click at [154, 152] on div "swap_horiz Break voice bridge close_fullscreen Connect 3-Way Call merge_type Se…" at bounding box center [445, 320] width 798 height 546
click at [48, 34] on img at bounding box center [56, 38] width 22 height 25
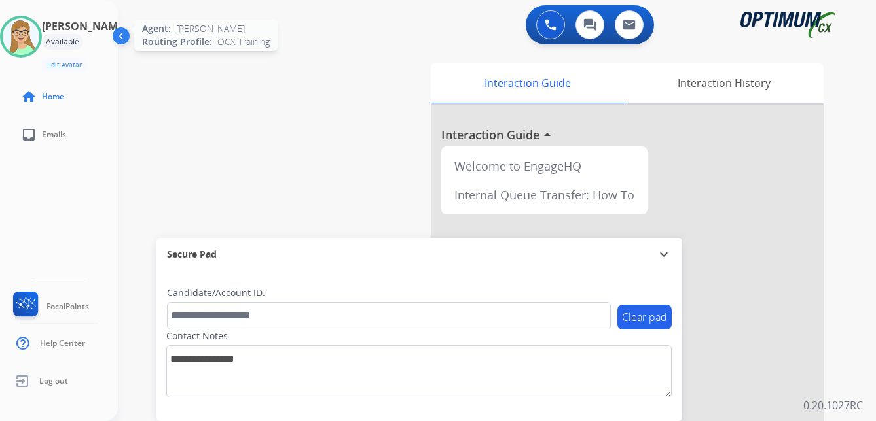
click at [39, 43] on img at bounding box center [21, 36] width 37 height 37
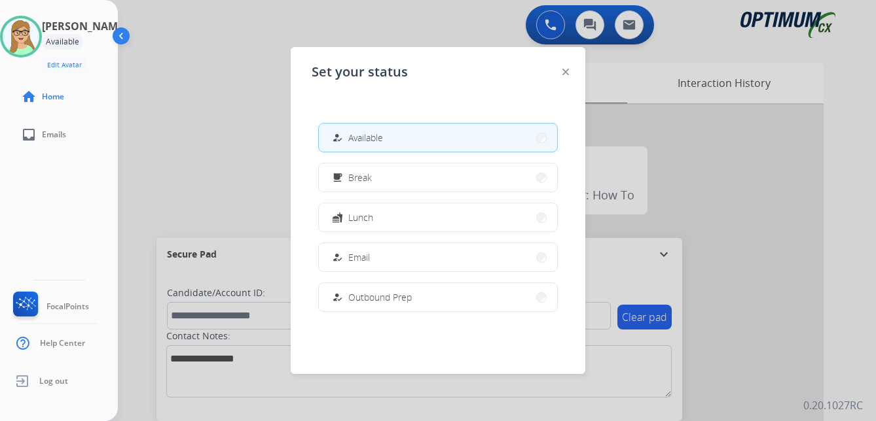
click at [362, 216] on span "Lunch" at bounding box center [360, 218] width 25 height 14
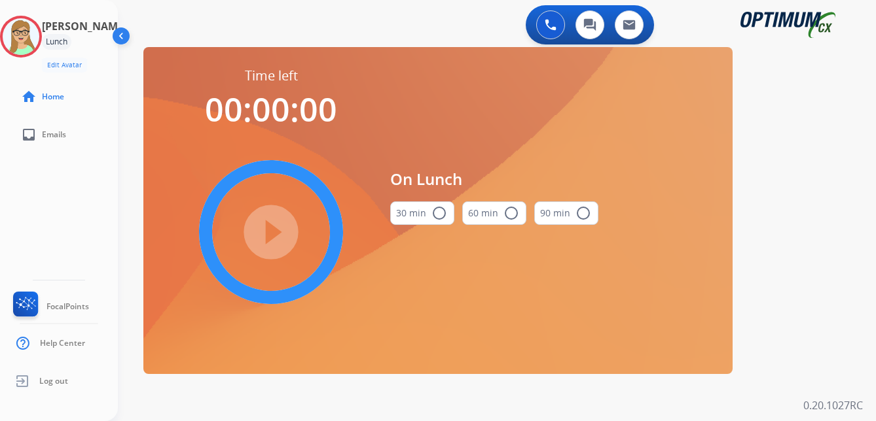
click at [438, 214] on mat-icon "radio_button_unchecked" at bounding box center [439, 213] width 16 height 16
click at [263, 235] on mat-icon "play_circle_filled" at bounding box center [271, 232] width 16 height 16
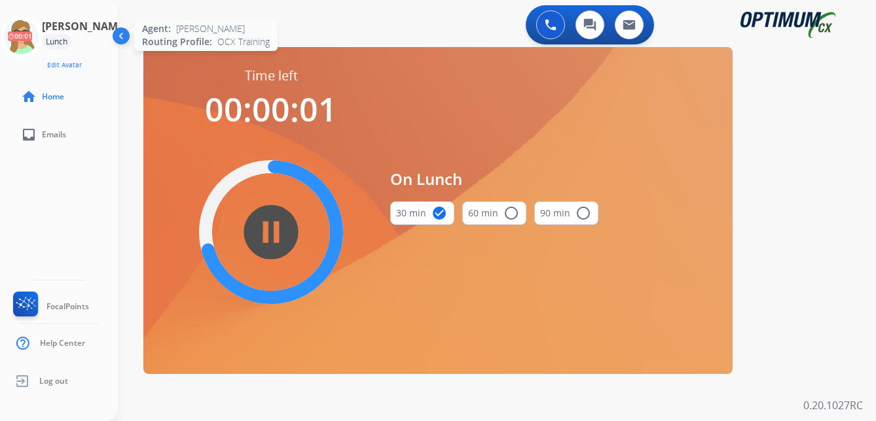
click at [38, 36] on icon at bounding box center [21, 37] width 43 height 43
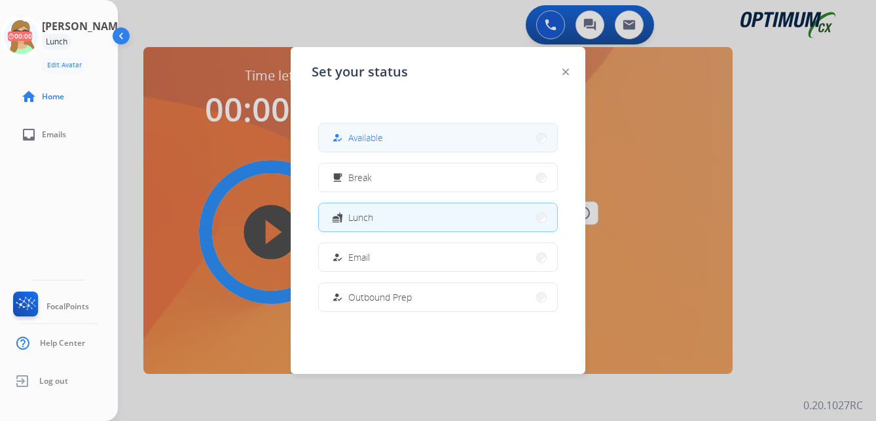
drag, startPoint x: 366, startPoint y: 135, endPoint x: 3, endPoint y: 181, distance: 365.4
click at [365, 135] on span "Available" at bounding box center [365, 138] width 35 height 14
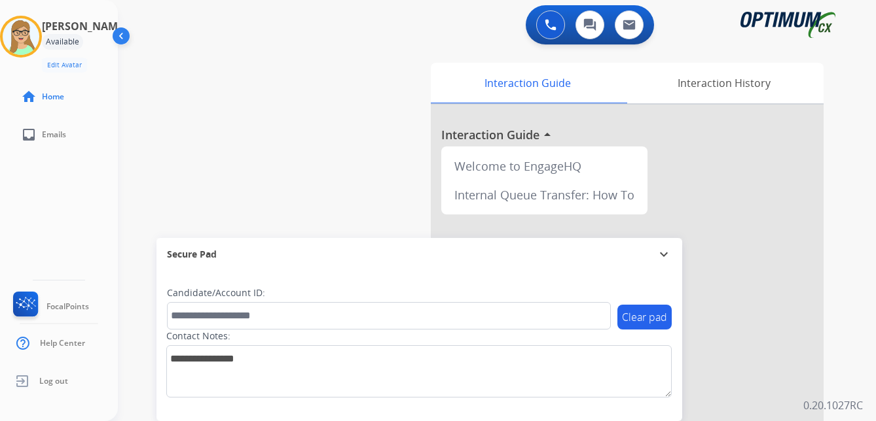
click at [98, 195] on div "Patricia Available Edit Avatar Agent: Patricia Routing Profile: OCX Training ho…" at bounding box center [59, 210] width 118 height 421
click at [156, 153] on div "swap_horiz Break voice bridge close_fullscreen Connect 3-Way Call merge_type Se…" at bounding box center [481, 320] width 726 height 546
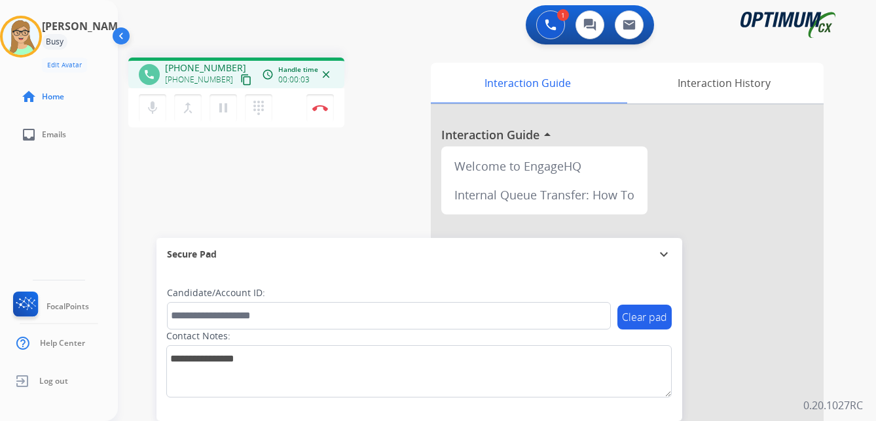
click at [240, 81] on mat-icon "content_copy" at bounding box center [246, 80] width 12 height 12
click at [323, 107] on img at bounding box center [320, 108] width 16 height 7
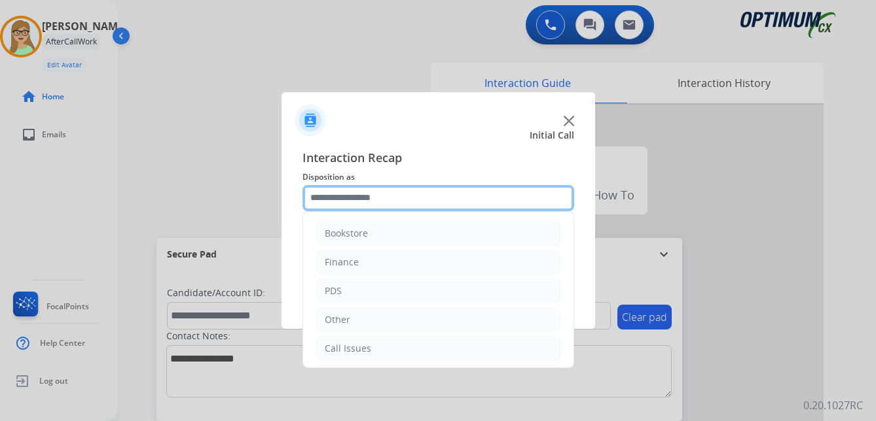
click at [349, 198] on input "text" at bounding box center [438, 198] width 272 height 26
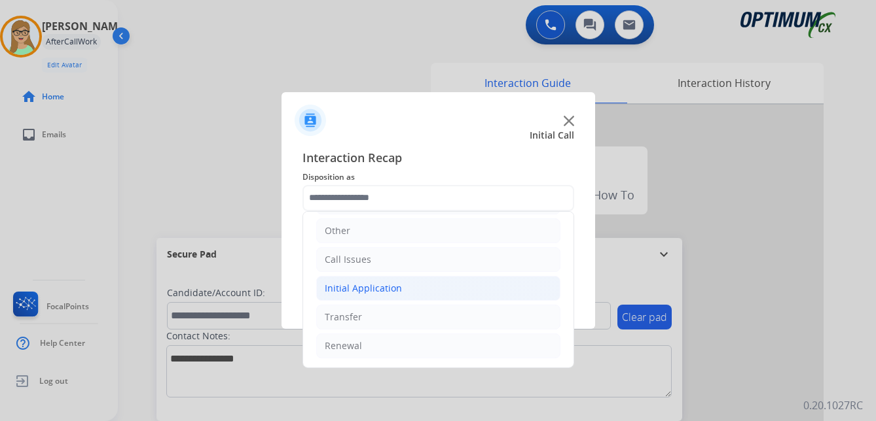
click at [383, 288] on div "Initial Application" at bounding box center [363, 288] width 77 height 13
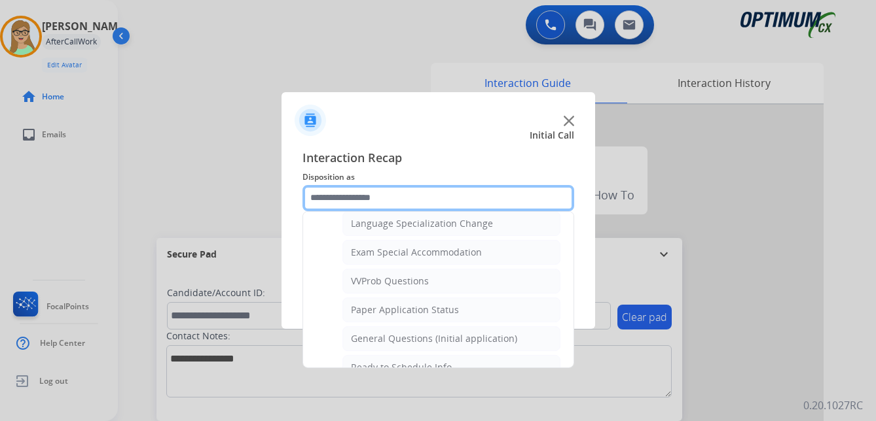
scroll to position [678, 0]
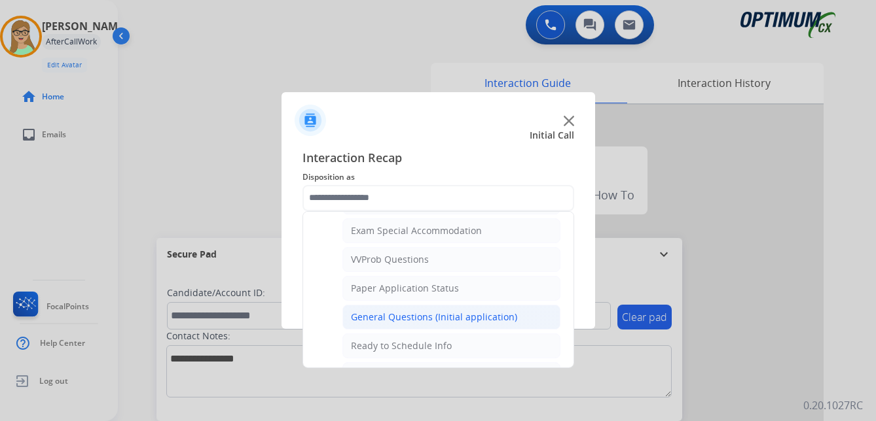
click at [415, 312] on div "General Questions (Initial application)" at bounding box center [434, 317] width 166 height 13
type input "**********"
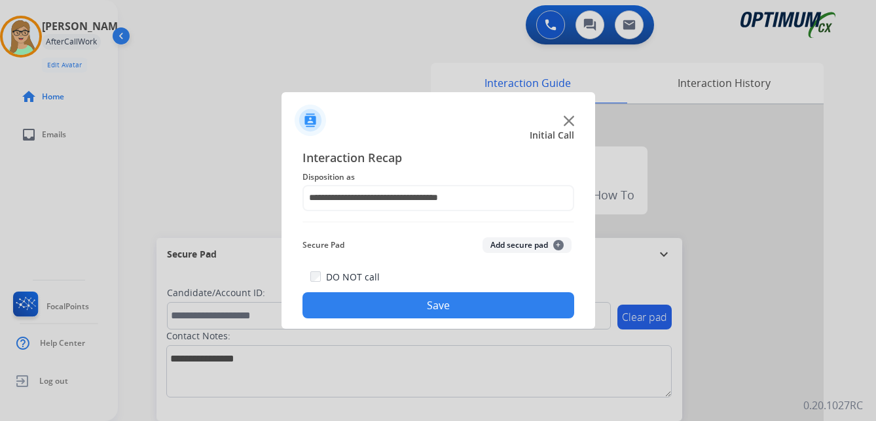
drag, startPoint x: 405, startPoint y: 311, endPoint x: 394, endPoint y: 308, distance: 11.4
click at [404, 311] on button "Save" at bounding box center [438, 306] width 272 height 26
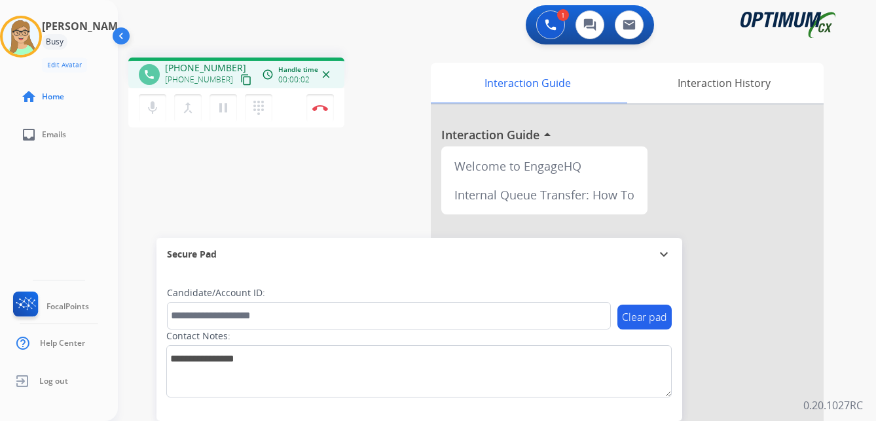
click at [240, 81] on mat-icon "content_copy" at bounding box center [246, 80] width 12 height 12
click at [321, 108] on img at bounding box center [320, 108] width 16 height 7
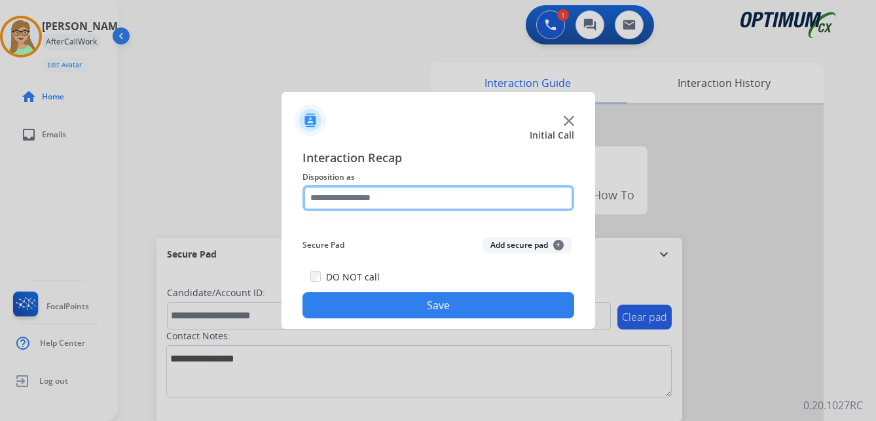
click at [366, 194] on input "text" at bounding box center [438, 198] width 272 height 26
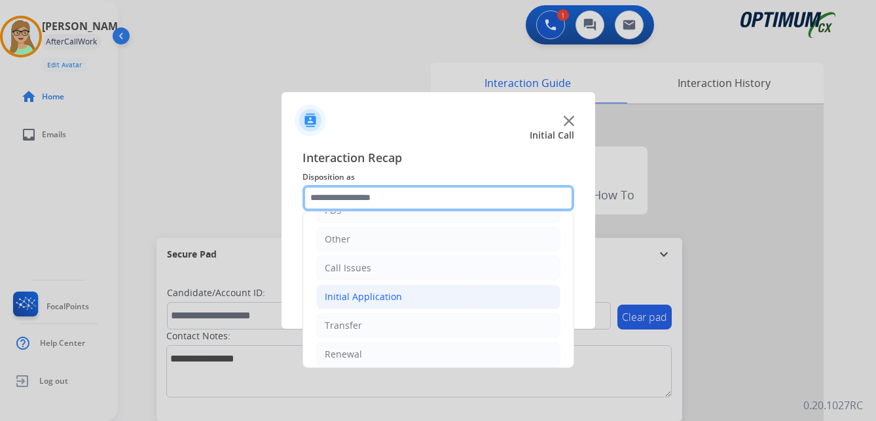
scroll to position [89, 0]
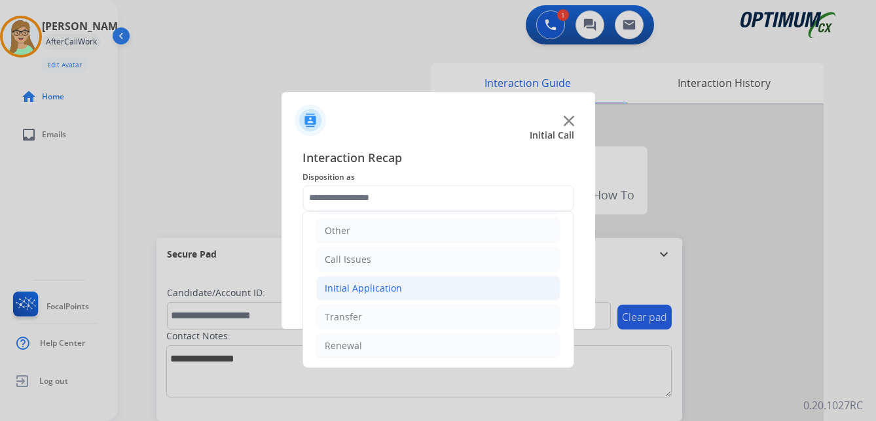
click at [385, 288] on div "Initial Application" at bounding box center [363, 288] width 77 height 13
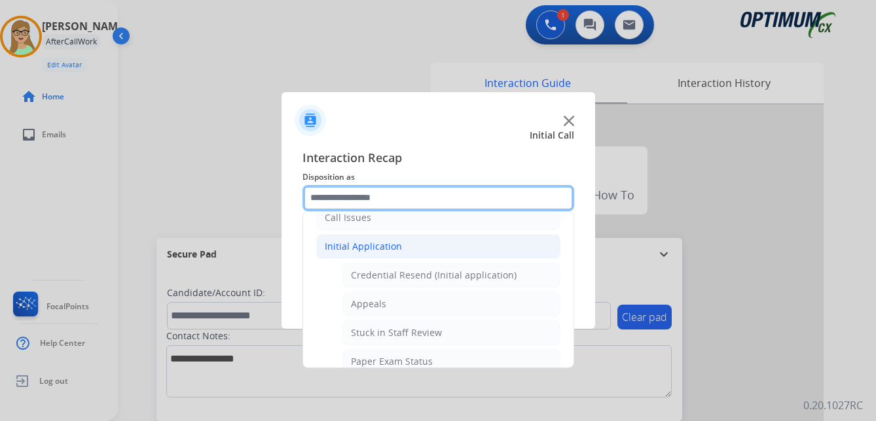
scroll to position [154, 0]
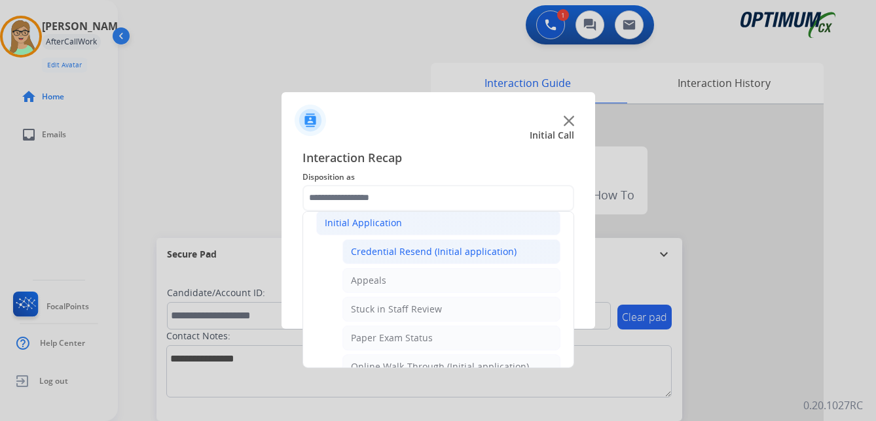
click at [417, 252] on div "Credential Resend (Initial application)" at bounding box center [434, 251] width 166 height 13
type input "**********"
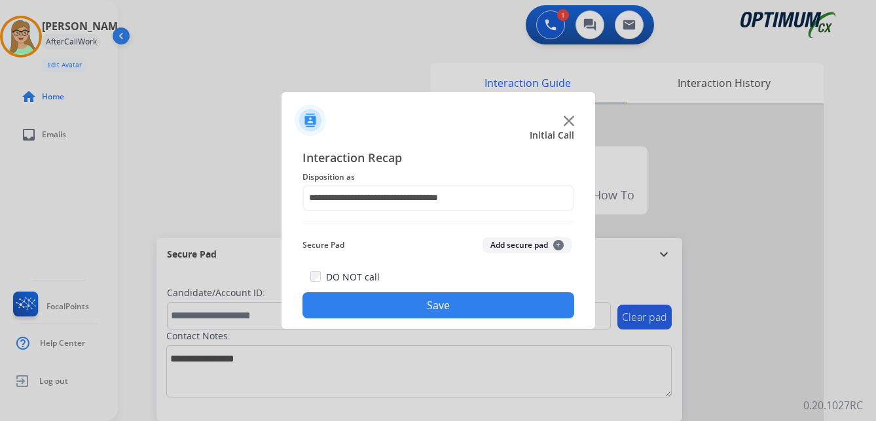
click at [414, 305] on button "Save" at bounding box center [438, 306] width 272 height 26
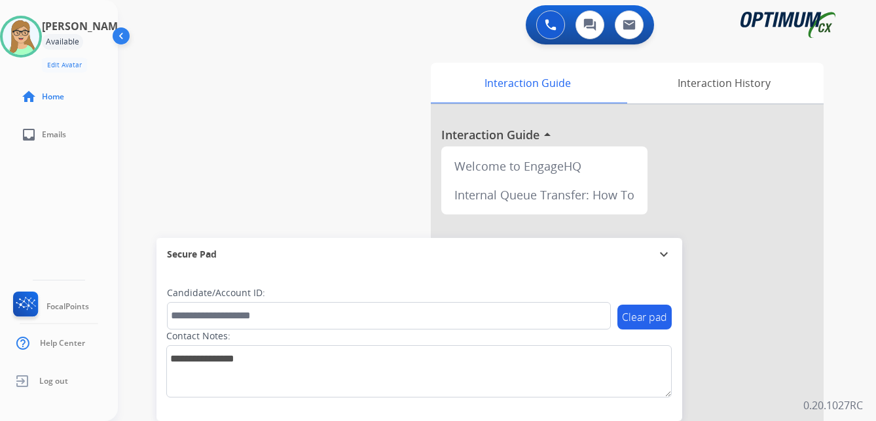
click at [155, 103] on div "swap_horiz Break voice bridge close_fullscreen Connect 3-Way Call merge_type Se…" at bounding box center [481, 320] width 726 height 546
click at [9, 74] on div "Patricia Available Edit Avatar Agent: Patricia Routing Profile: OCX Training ho…" at bounding box center [59, 77] width 118 height 154
click at [22, 30] on img at bounding box center [21, 36] width 37 height 37
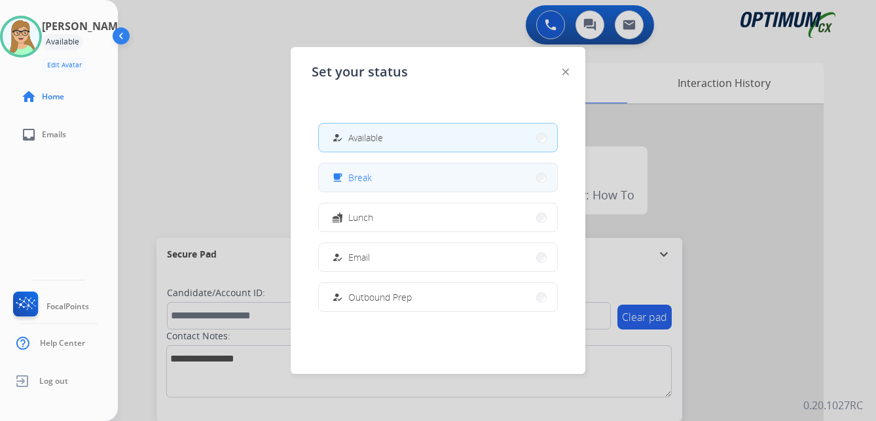
click at [368, 177] on span "Break" at bounding box center [360, 178] width 24 height 14
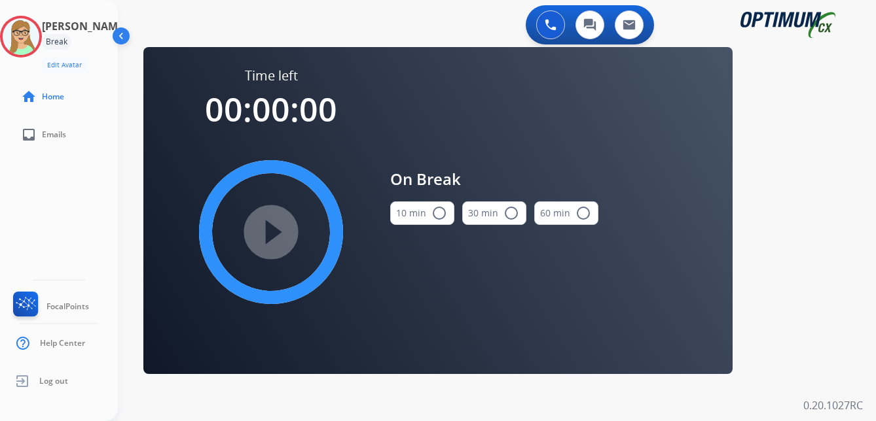
click at [440, 215] on mat-icon "radio_button_unchecked" at bounding box center [439, 213] width 16 height 16
click at [279, 240] on mat-icon "play_circle_filled" at bounding box center [271, 232] width 16 height 16
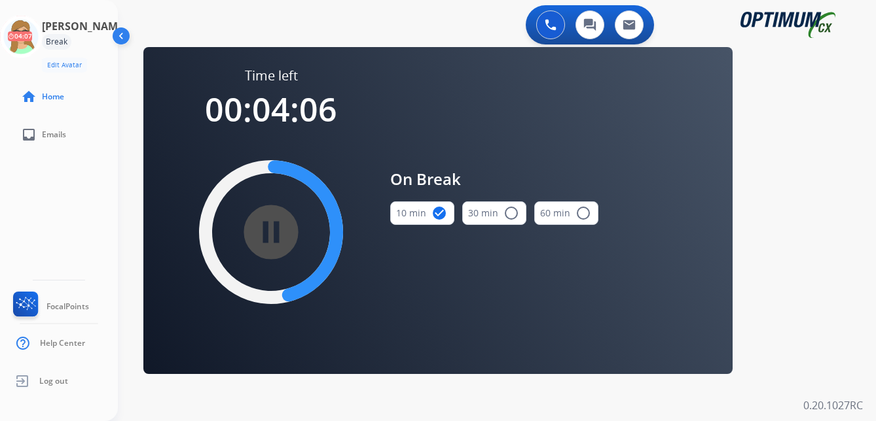
click at [5, 6] on div "Patricia Break Edit Avatar 04:07 Agent: Patricia Routing Profile: OCX Training …" at bounding box center [59, 77] width 118 height 154
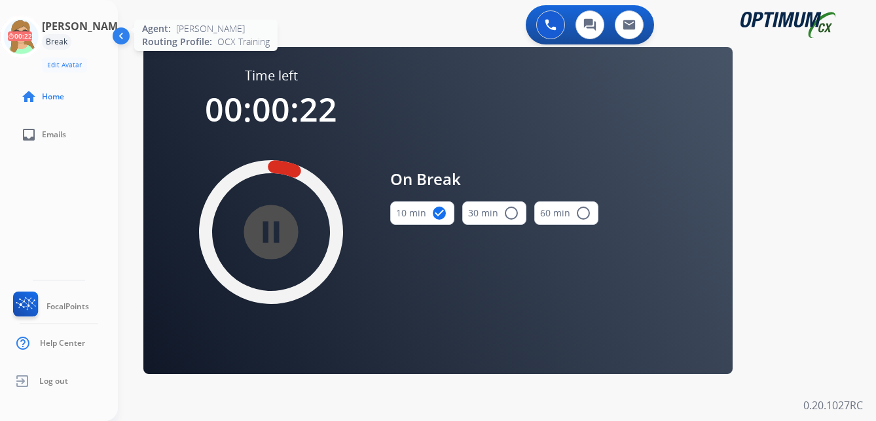
click at [29, 37] on icon at bounding box center [21, 37] width 43 height 43
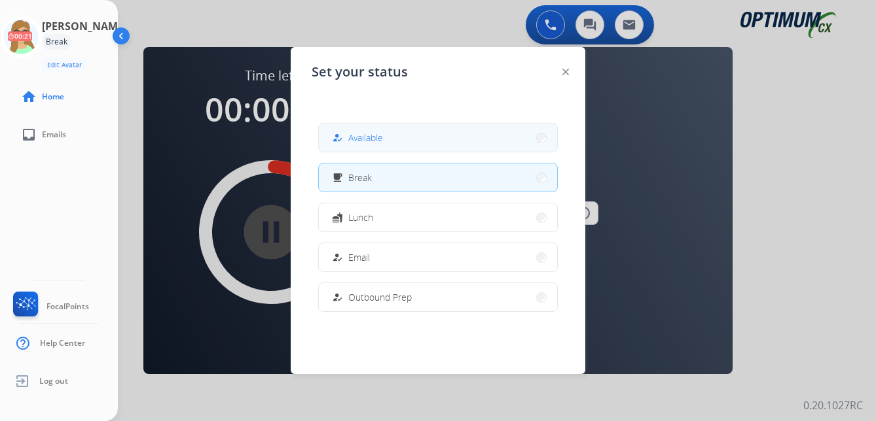
click at [372, 141] on span "Available" at bounding box center [365, 138] width 35 height 14
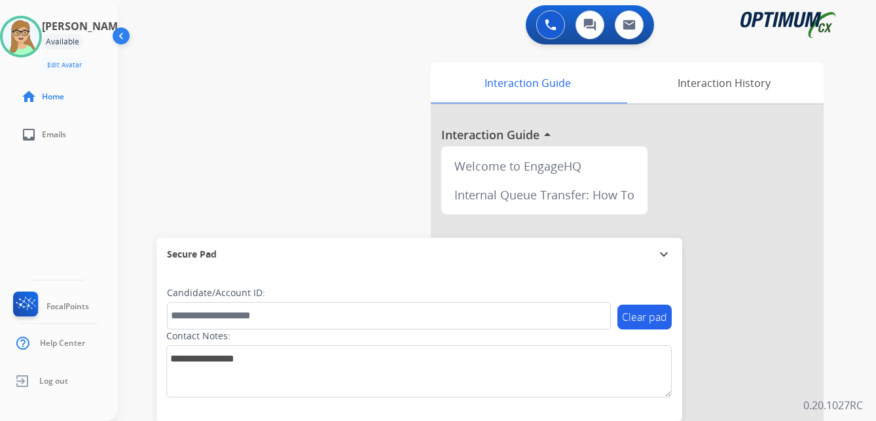
click at [10, 190] on div "Patricia Available Edit Avatar Agent: Patricia Routing Profile: OCX Training ho…" at bounding box center [59, 210] width 118 height 421
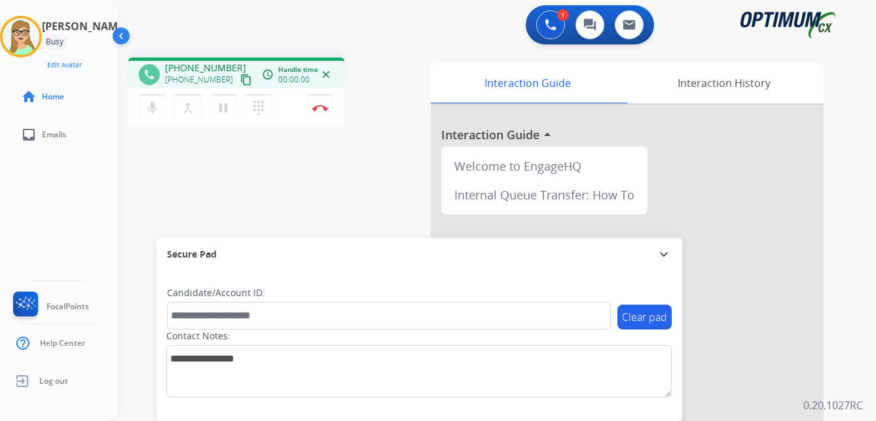
click at [240, 79] on mat-icon "content_copy" at bounding box center [246, 80] width 12 height 12
click at [323, 106] on img at bounding box center [320, 108] width 16 height 7
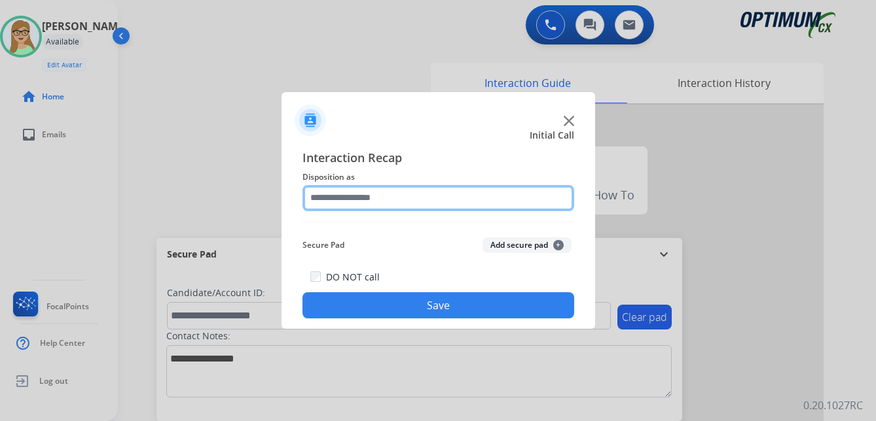
click at [352, 197] on input "text" at bounding box center [438, 198] width 272 height 26
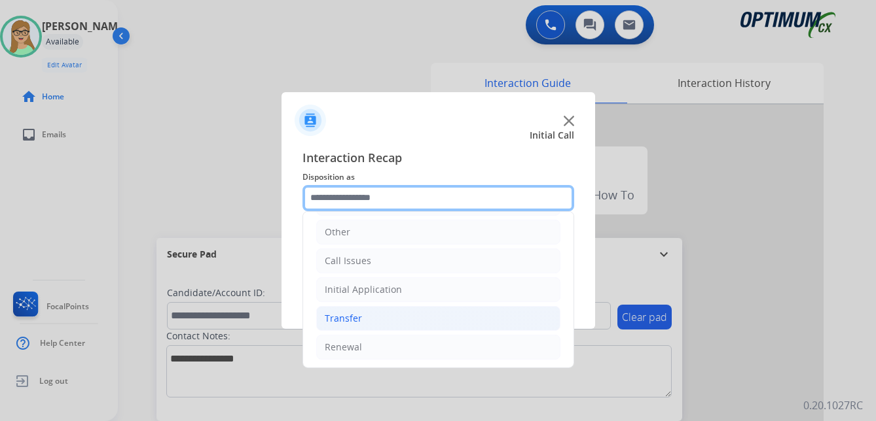
scroll to position [89, 0]
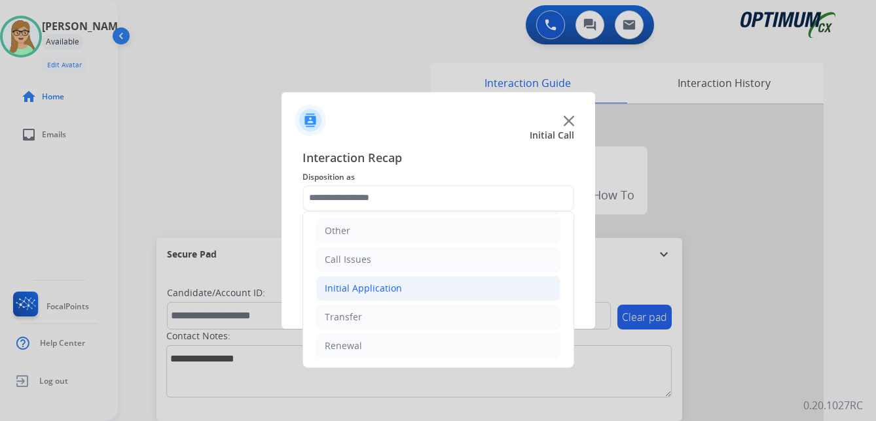
click at [382, 285] on div "Initial Application" at bounding box center [363, 288] width 77 height 13
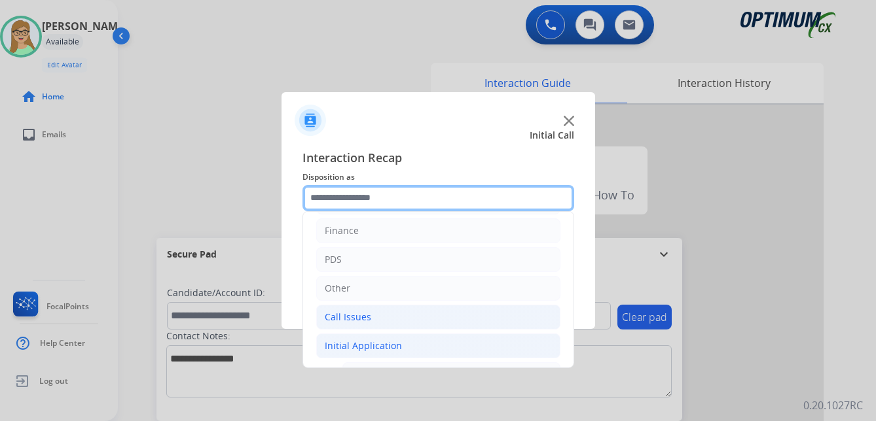
scroll to position [24, 0]
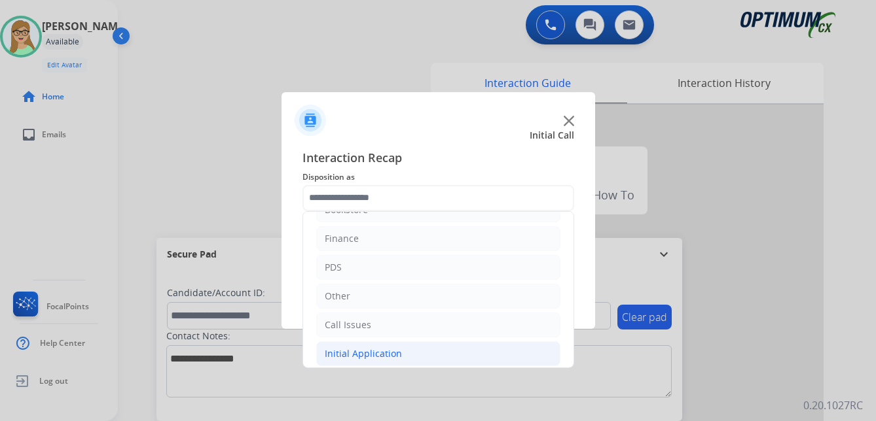
click at [357, 349] on div "Initial Application" at bounding box center [363, 354] width 77 height 13
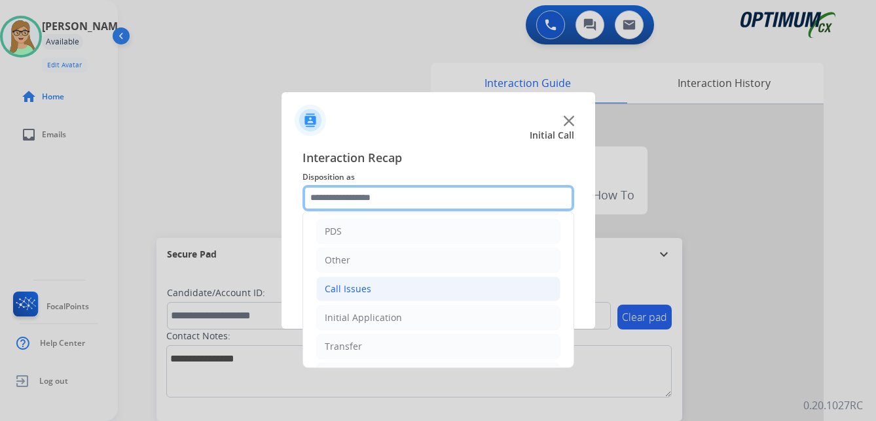
scroll to position [89, 0]
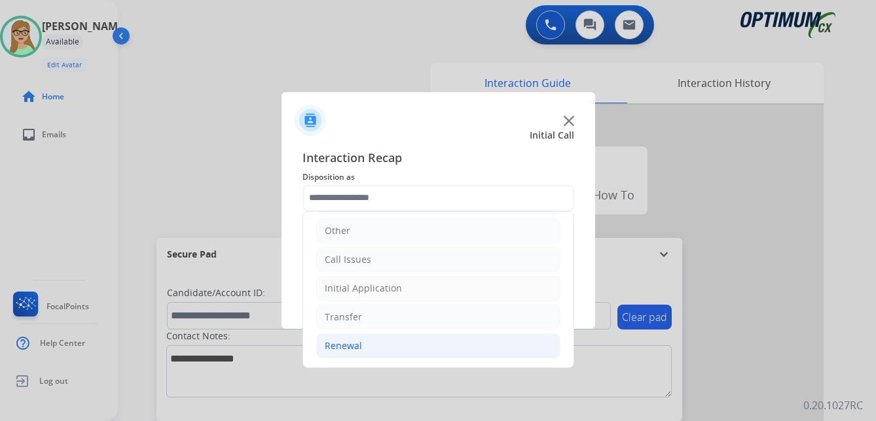
click at [336, 348] on div "Renewal" at bounding box center [343, 346] width 37 height 13
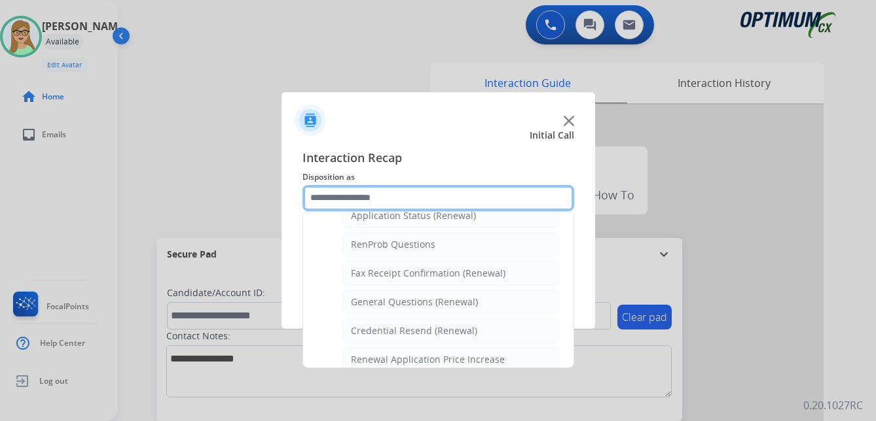
scroll to position [351, 0]
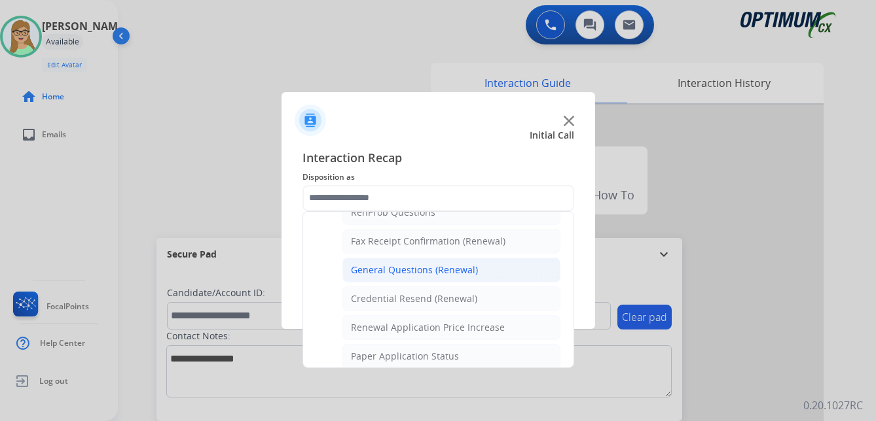
click at [401, 271] on div "General Questions (Renewal)" at bounding box center [414, 270] width 127 height 13
type input "**********"
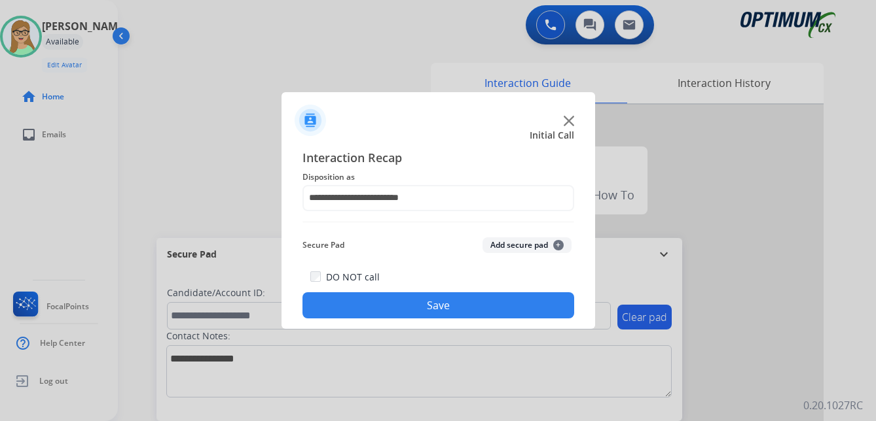
click at [387, 315] on button "Save" at bounding box center [438, 306] width 272 height 26
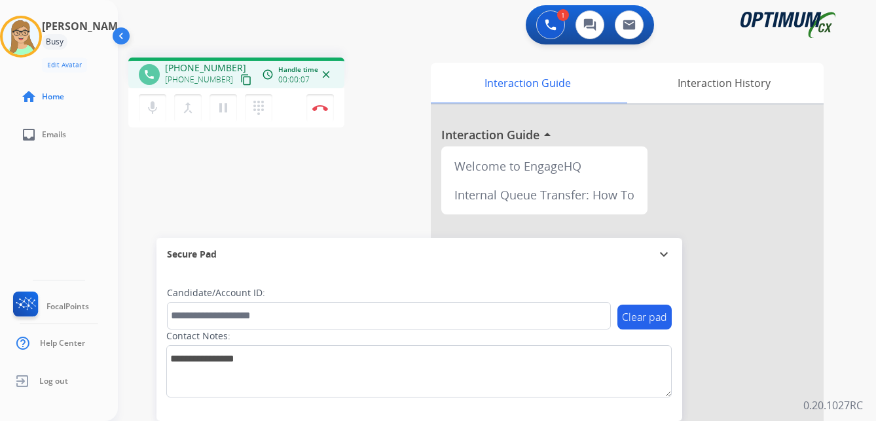
click at [240, 82] on mat-icon "content_copy" at bounding box center [246, 80] width 12 height 12
click at [318, 111] on button "Disconnect" at bounding box center [319, 107] width 27 height 27
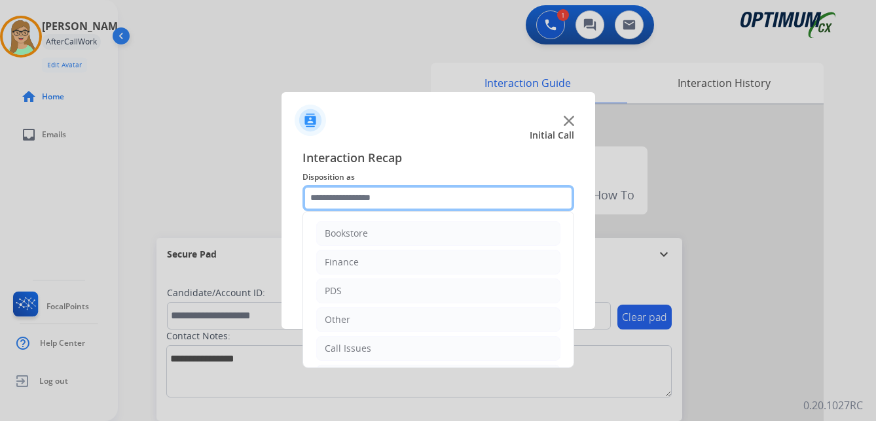
click at [343, 201] on input "text" at bounding box center [438, 198] width 272 height 26
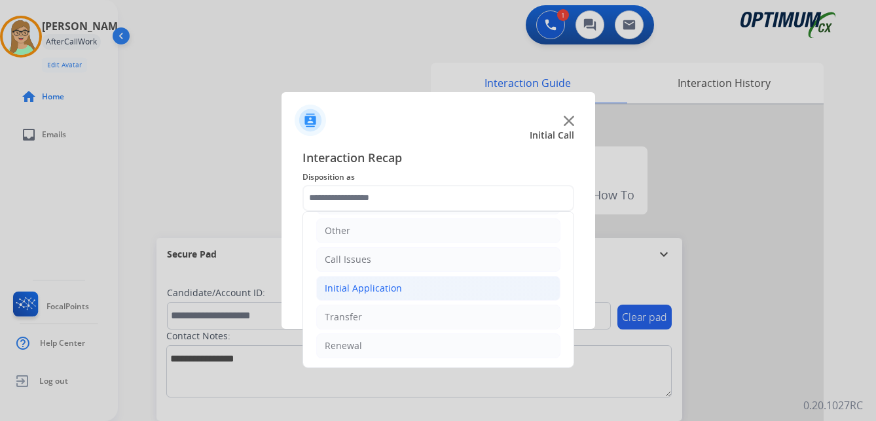
click at [378, 287] on div "Initial Application" at bounding box center [363, 288] width 77 height 13
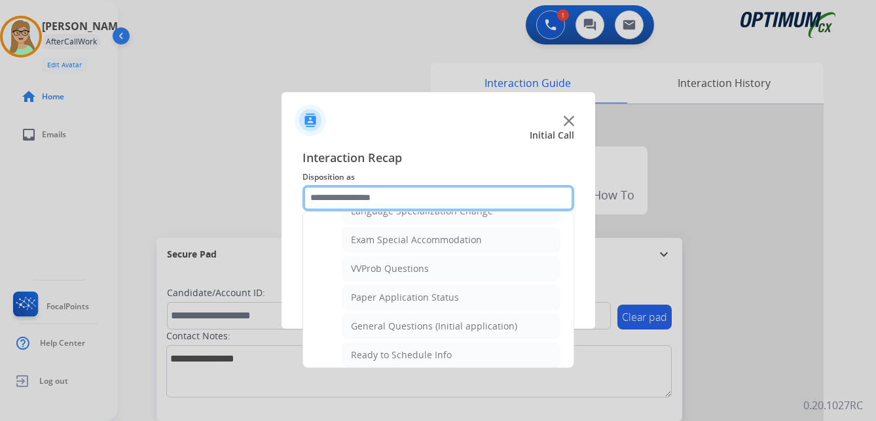
scroll to position [678, 0]
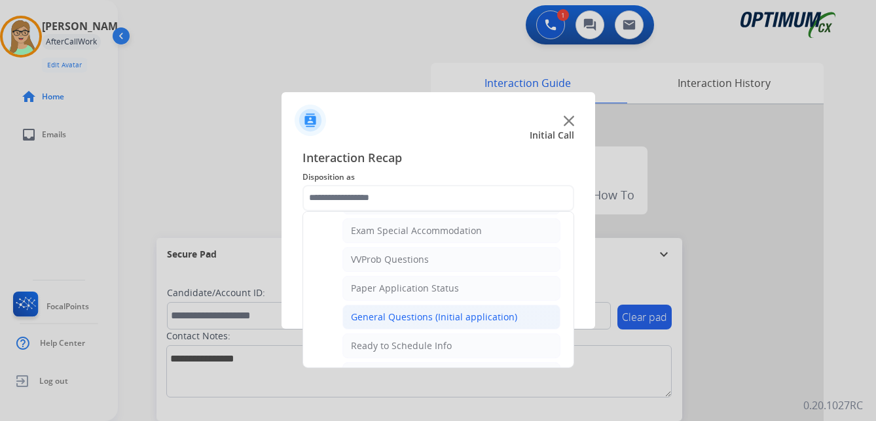
click at [397, 312] on div "General Questions (Initial application)" at bounding box center [434, 317] width 166 height 13
type input "**********"
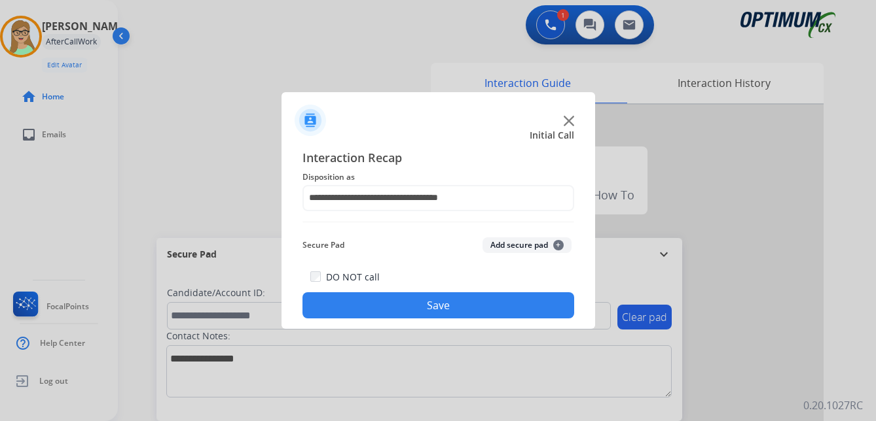
click at [390, 302] on button "Save" at bounding box center [438, 306] width 272 height 26
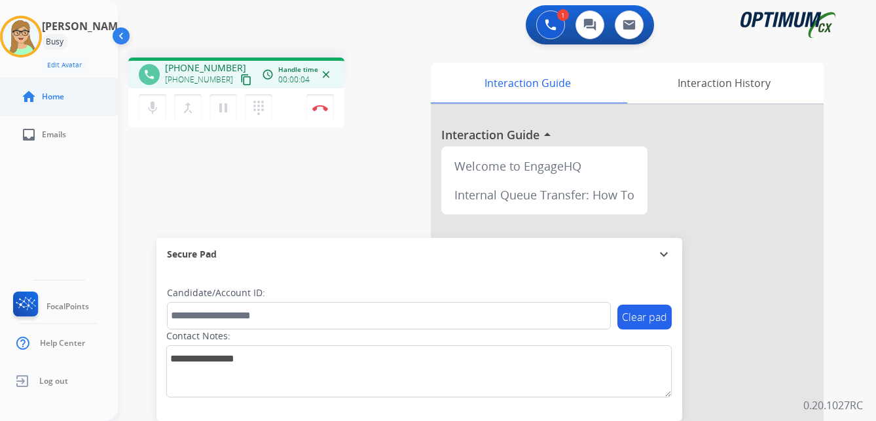
click at [12, 80] on li "home Home" at bounding box center [69, 97] width 118 height 37
click at [240, 81] on mat-icon "content_copy" at bounding box center [246, 80] width 12 height 12
click at [320, 105] on img at bounding box center [320, 108] width 16 height 7
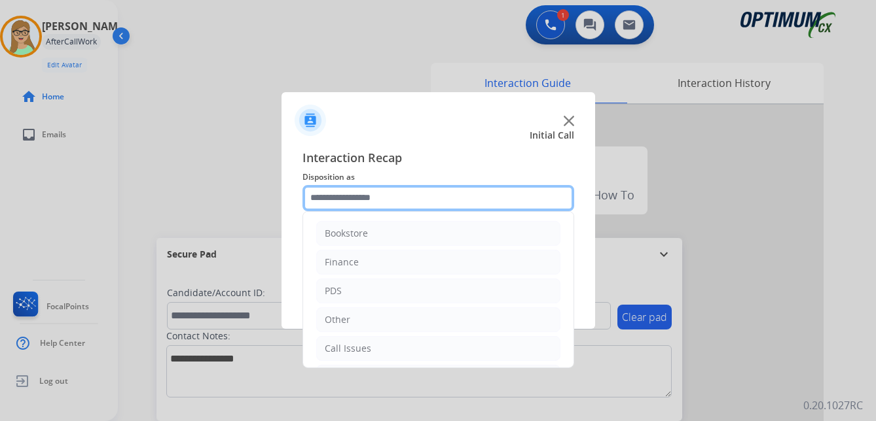
click at [361, 204] on input "text" at bounding box center [438, 198] width 272 height 26
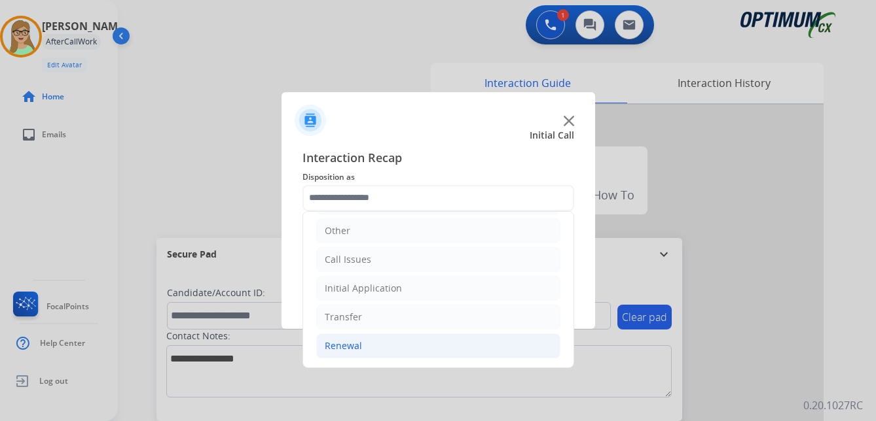
click at [355, 347] on div "Renewal" at bounding box center [343, 346] width 37 height 13
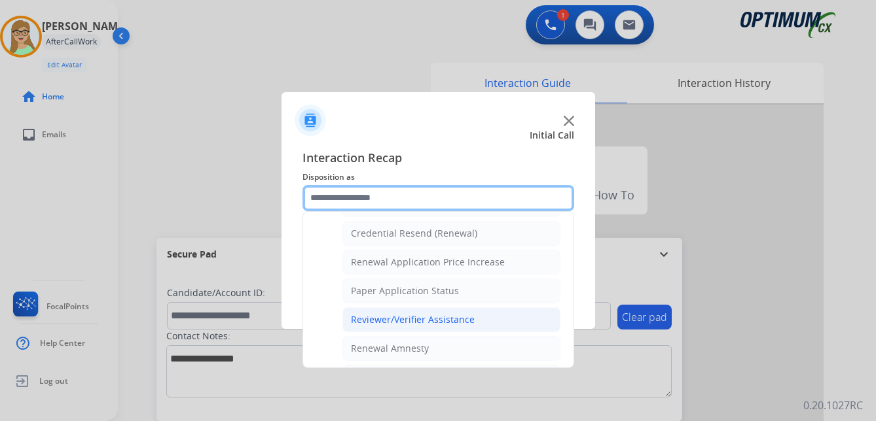
scroll to position [482, 0]
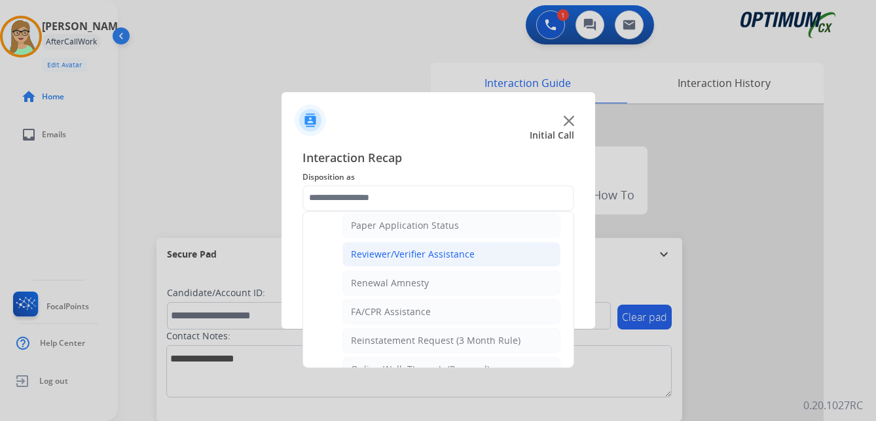
click at [418, 251] on div "Reviewer/Verifier Assistance" at bounding box center [413, 254] width 124 height 13
type input "**********"
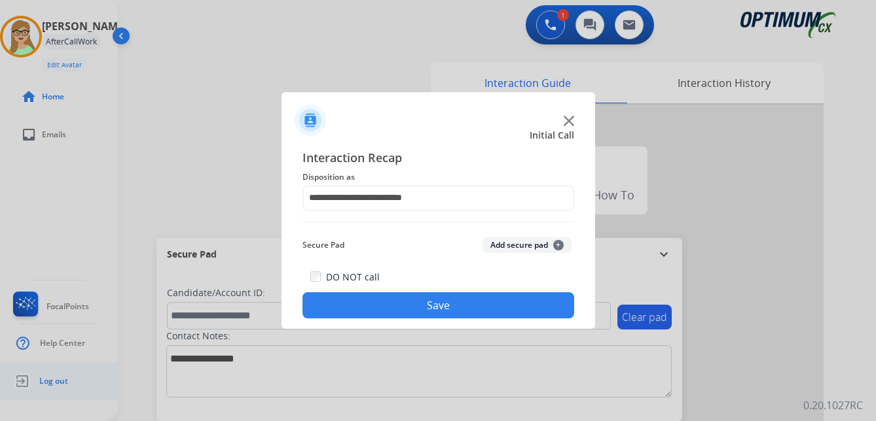
drag, startPoint x: 386, startPoint y: 308, endPoint x: 91, endPoint y: 367, distance: 301.1
click at [376, 308] on button "Save" at bounding box center [438, 306] width 272 height 26
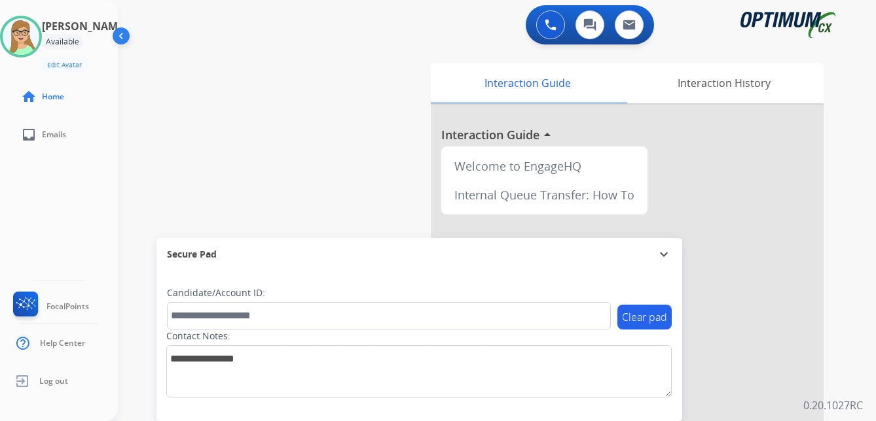
click at [7, 168] on div "Patricia Available Edit Avatar Agent: Patricia Routing Profile: OCX Training ho…" at bounding box center [59, 210] width 118 height 421
drag, startPoint x: 52, startPoint y: 385, endPoint x: 0, endPoint y: 391, distance: 52.6
click at [52, 385] on span "Log out" at bounding box center [53, 381] width 29 height 10
